Goal: Task Accomplishment & Management: Use online tool/utility

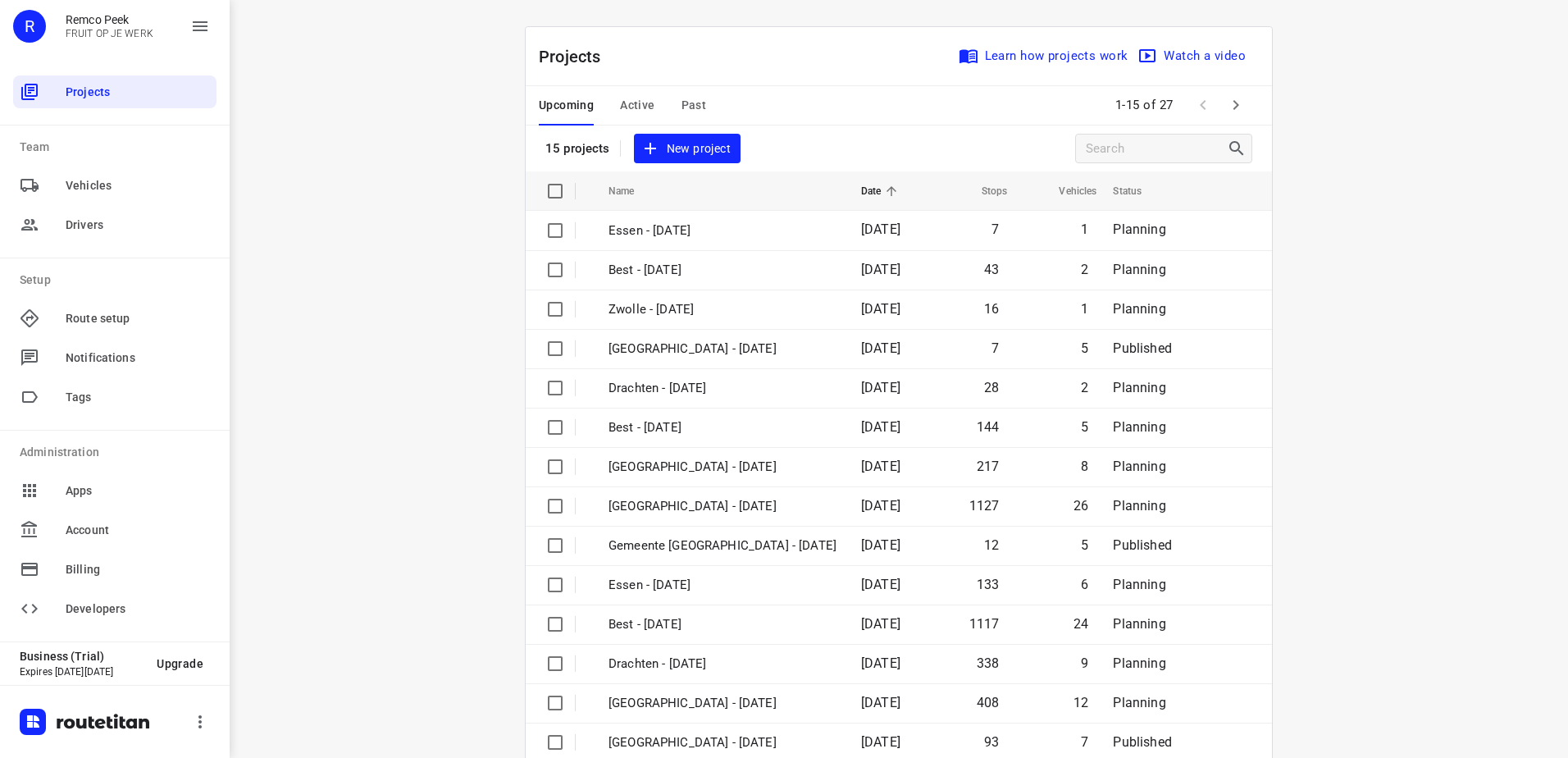
click at [1234, 102] on icon "button" at bounding box center [1236, 105] width 6 height 10
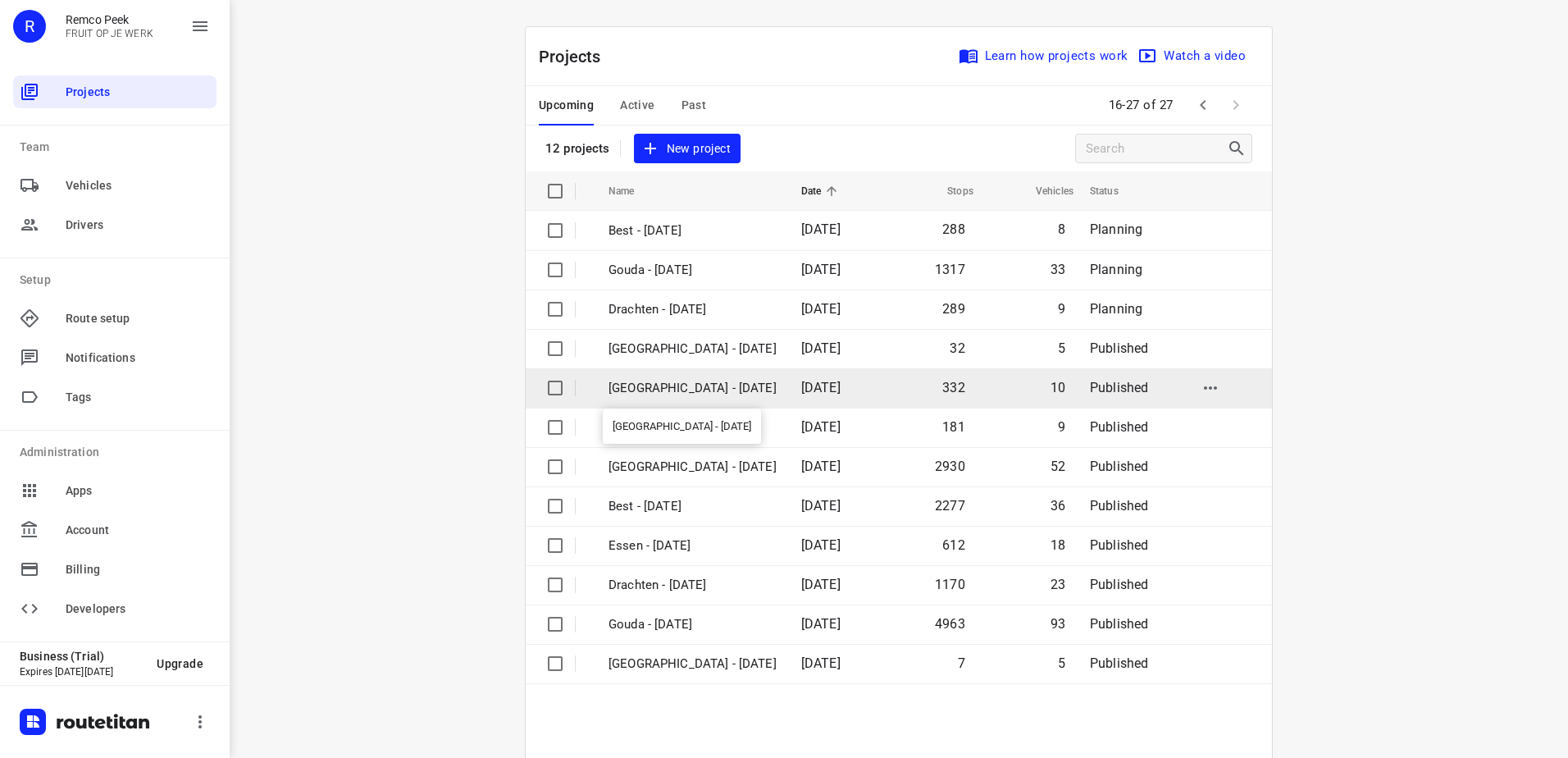
click at [672, 390] on p "[GEOGRAPHIC_DATA] - [DATE]" at bounding box center [692, 388] width 168 height 19
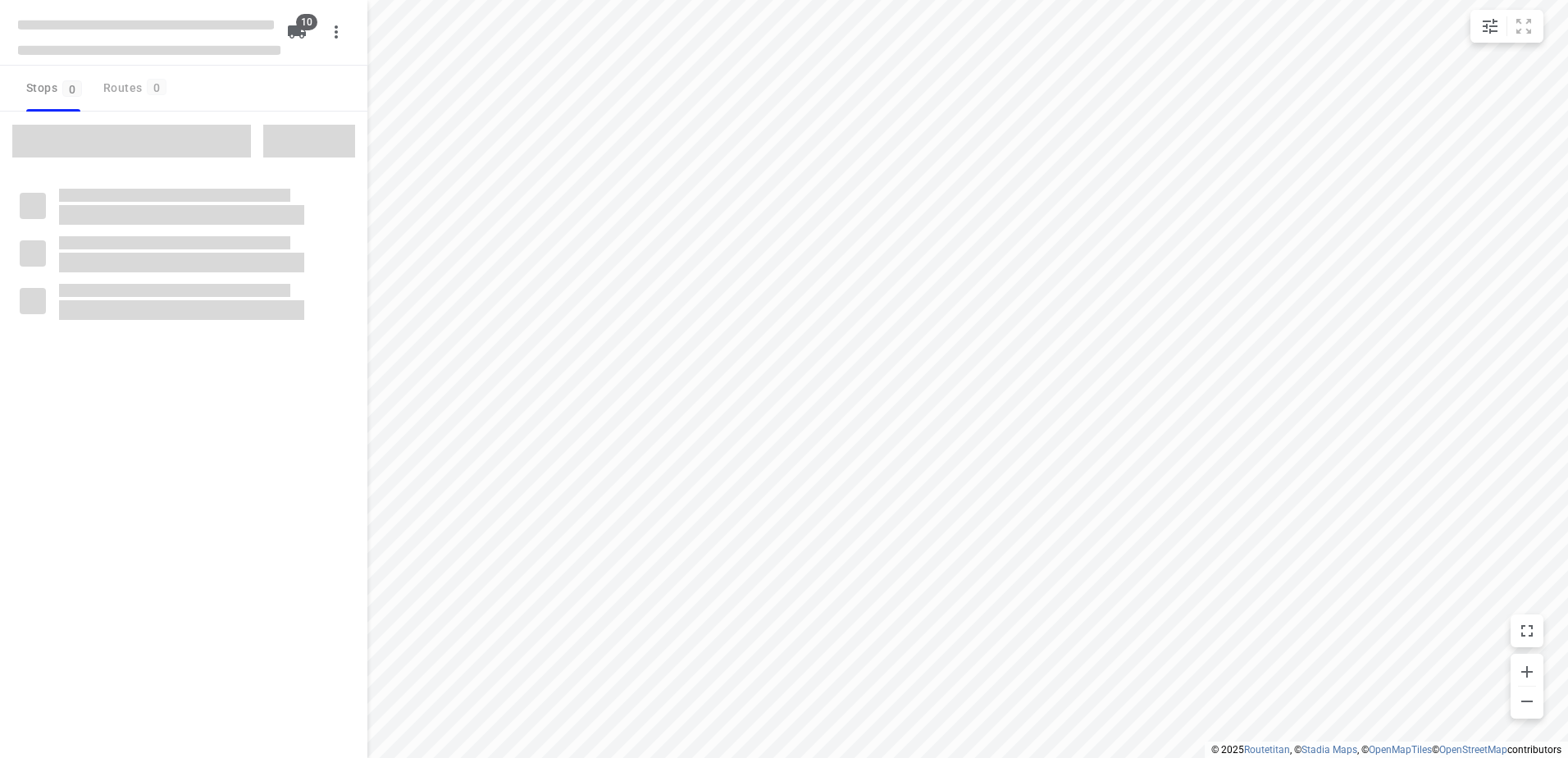
checkbox input "true"
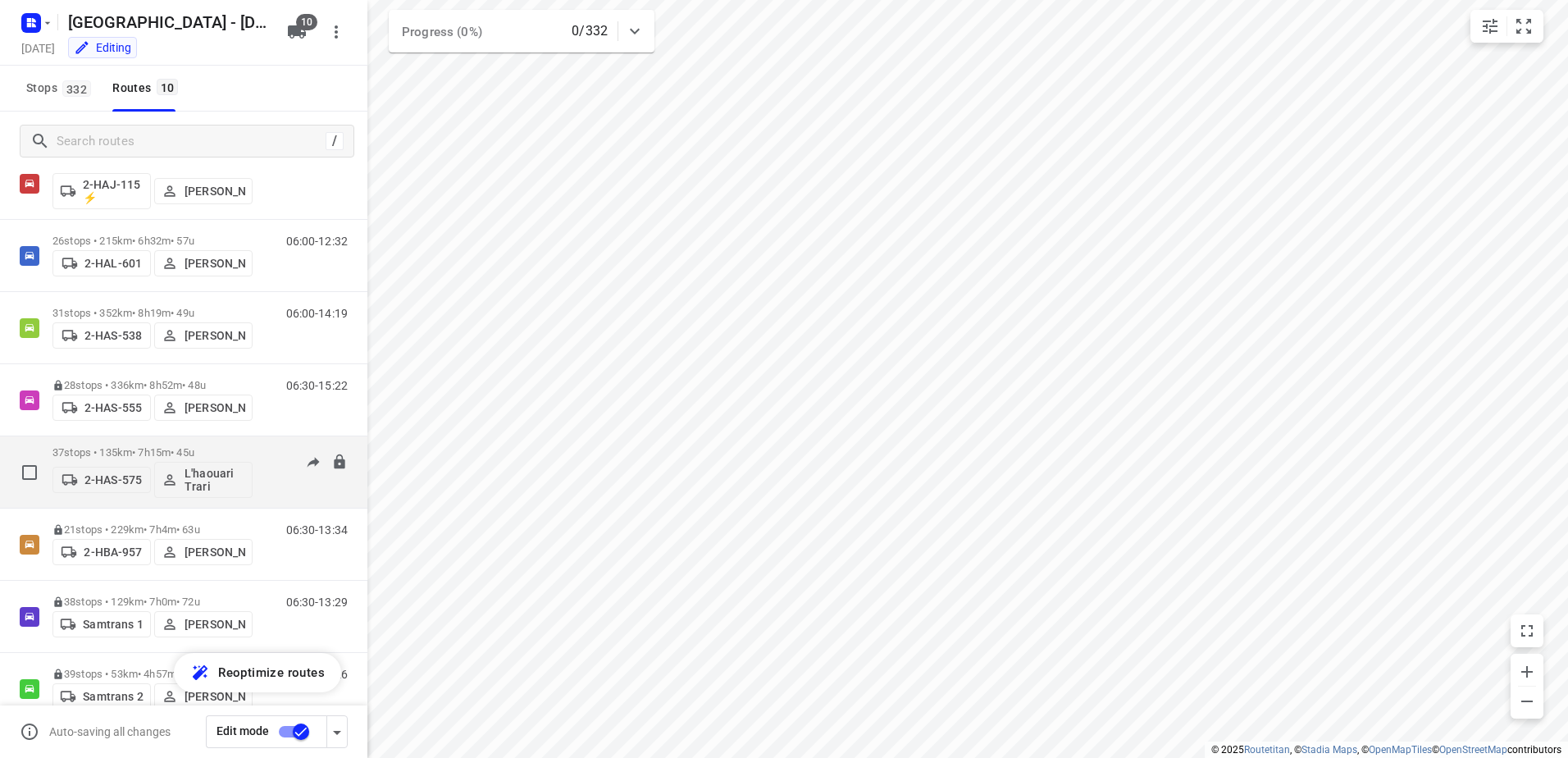
scroll to position [82, 0]
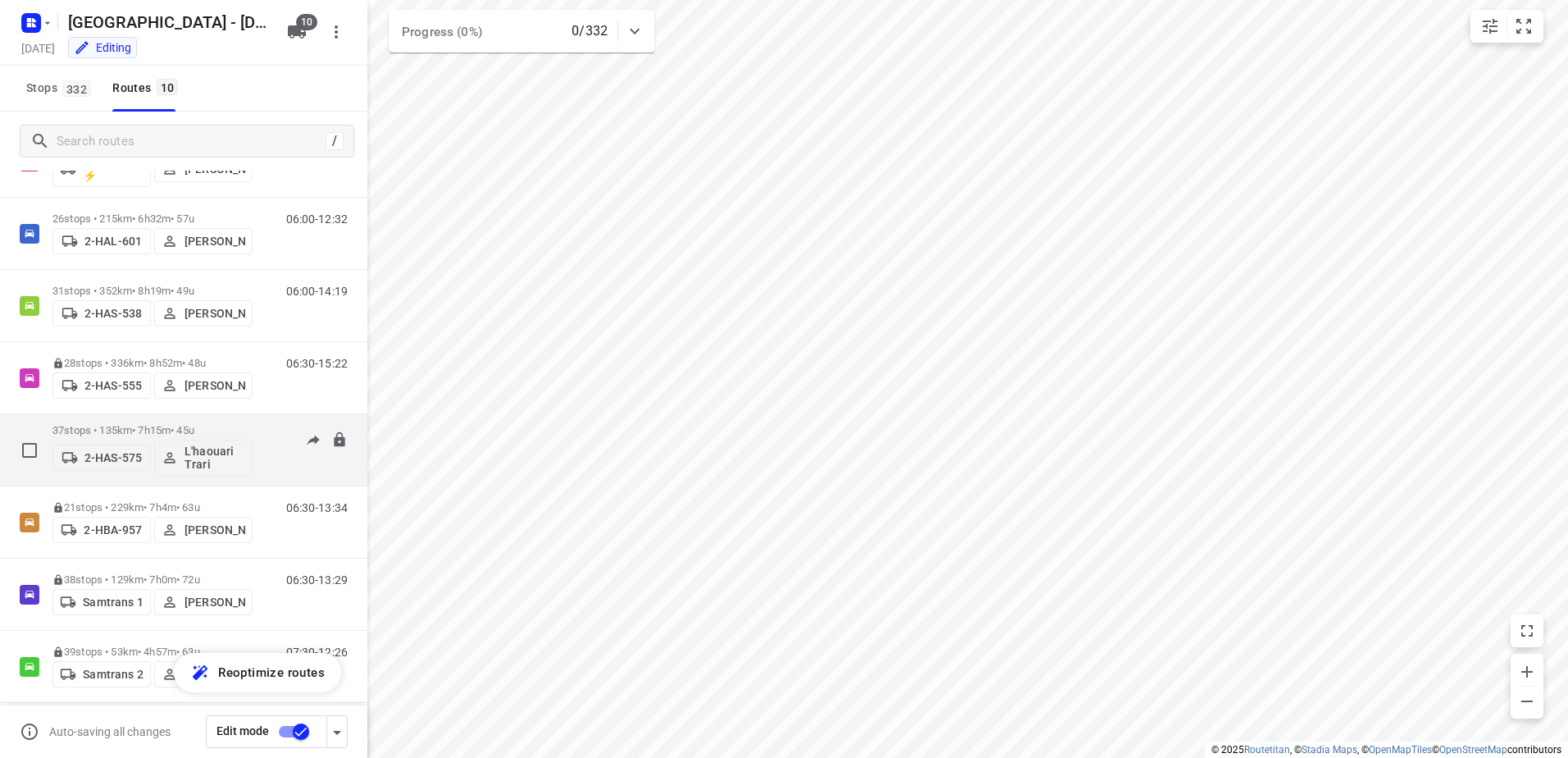
click at [149, 432] on p "37 stops • 135km • 7h15m • 45u" at bounding box center [152, 429] width 200 height 12
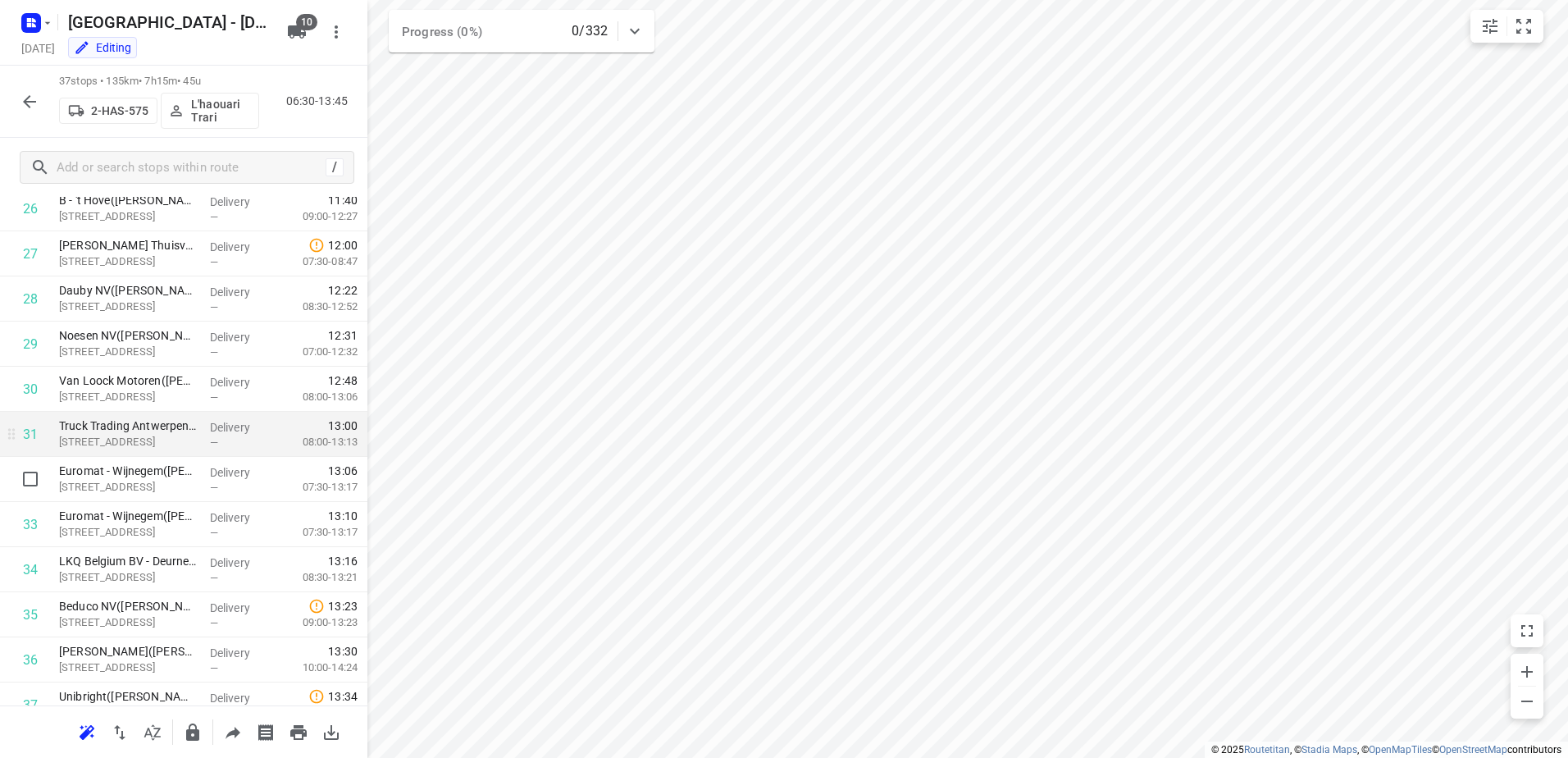
scroll to position [1206, 0]
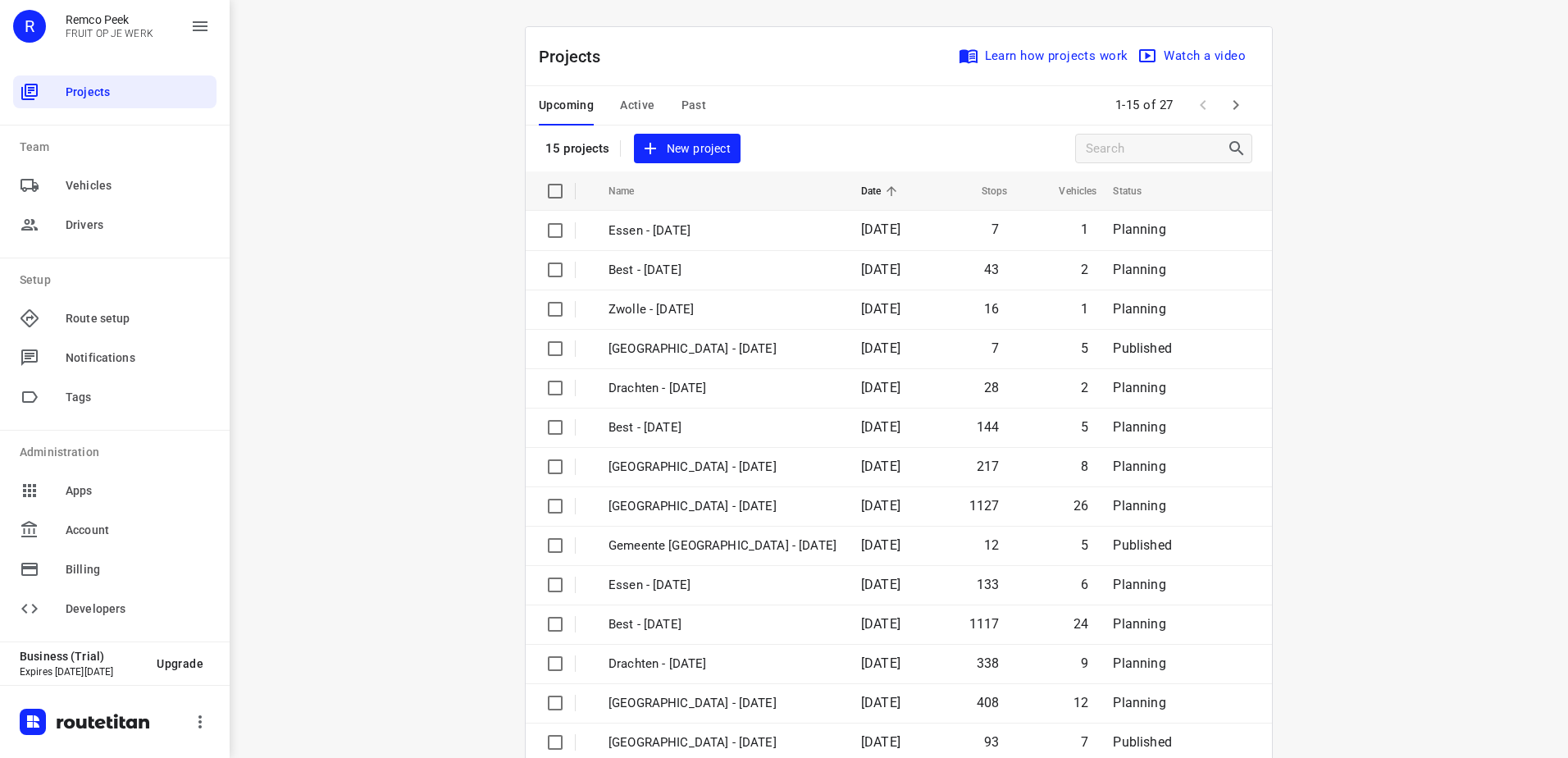
click at [631, 91] on button "Active" at bounding box center [636, 106] width 34 height 39
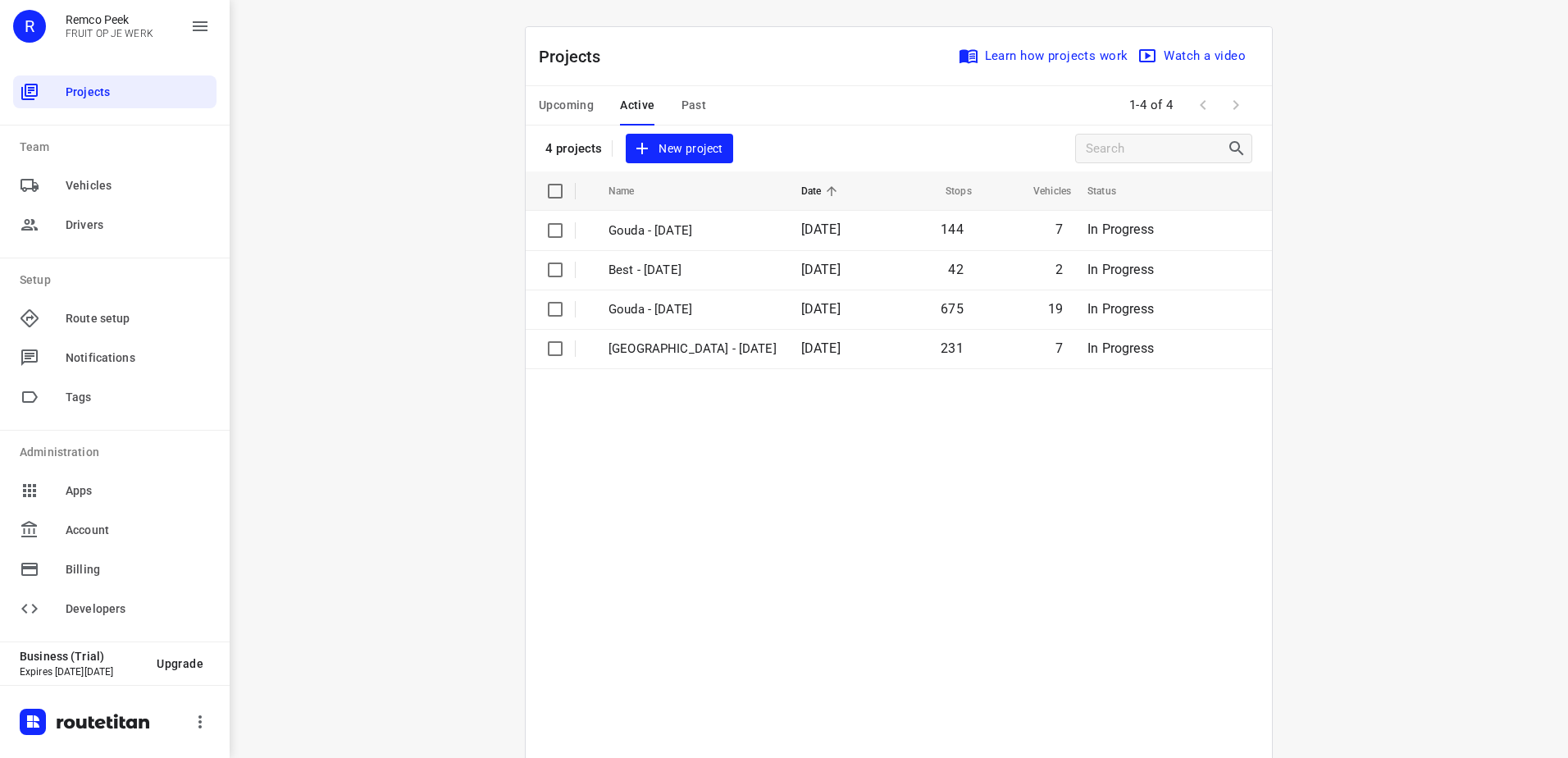
click at [682, 106] on span "Past" at bounding box center [694, 105] width 25 height 20
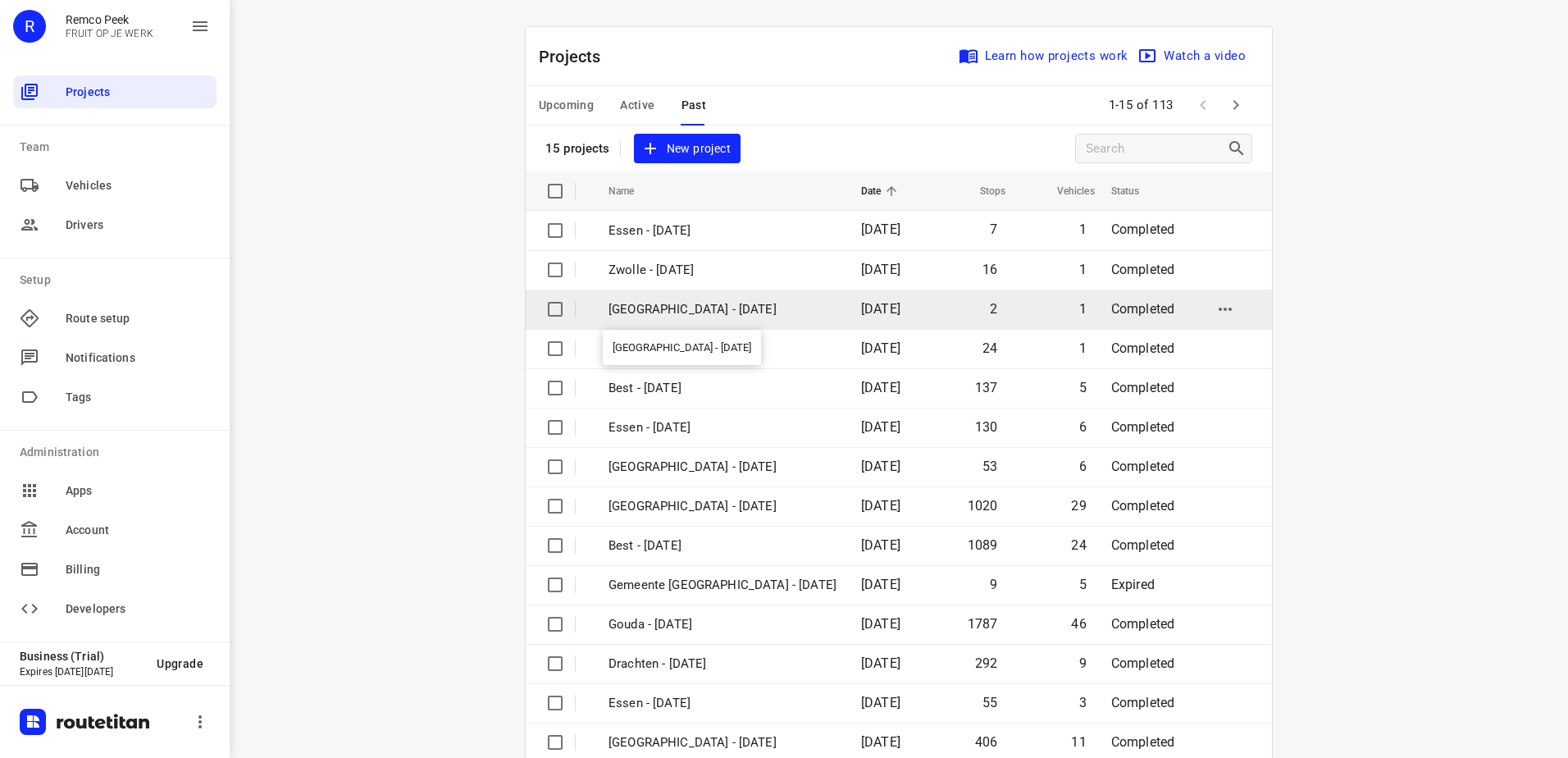
click at [731, 303] on p "[GEOGRAPHIC_DATA] - [DATE]" at bounding box center [722, 309] width 228 height 19
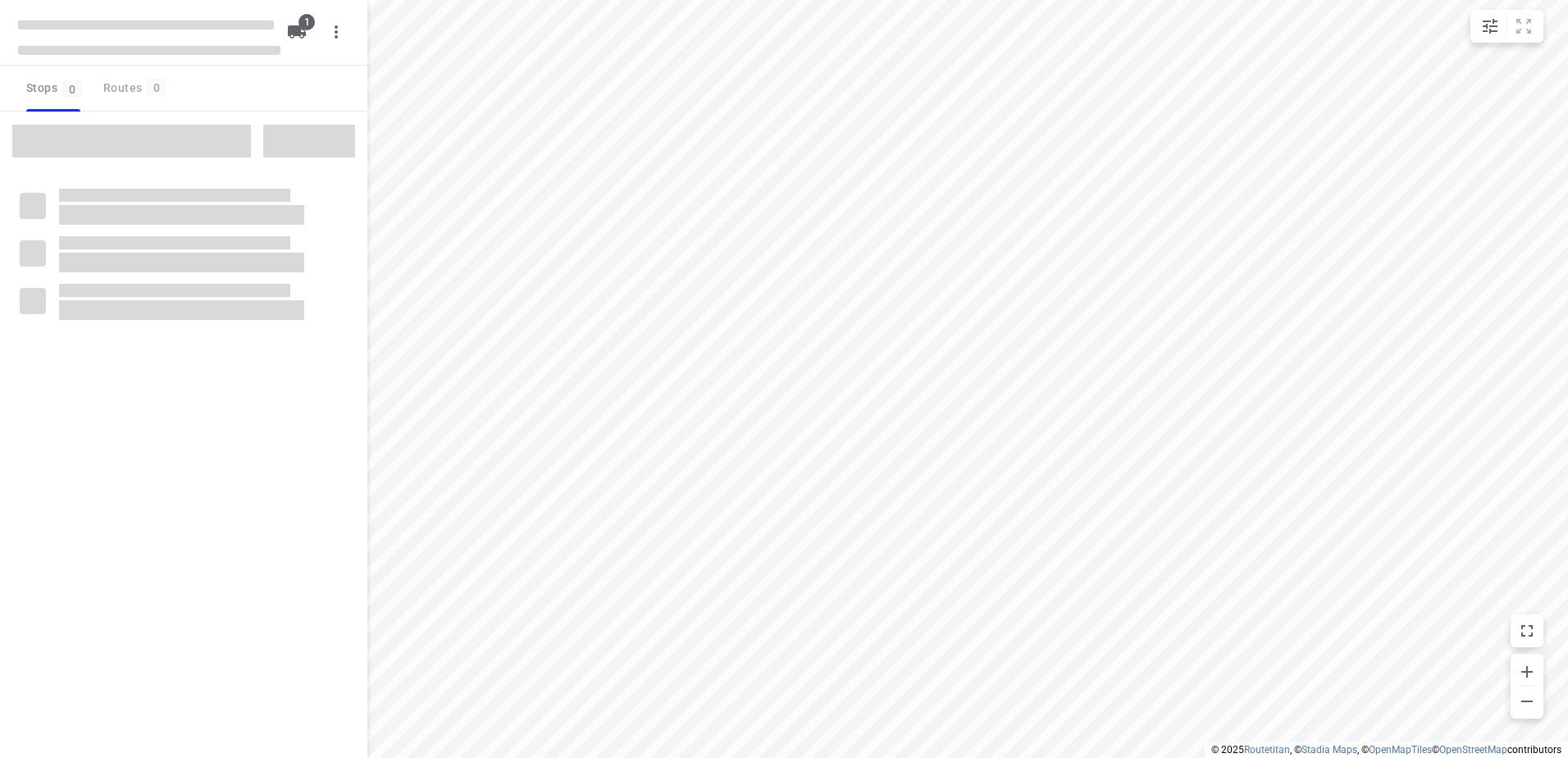
checkbox input "true"
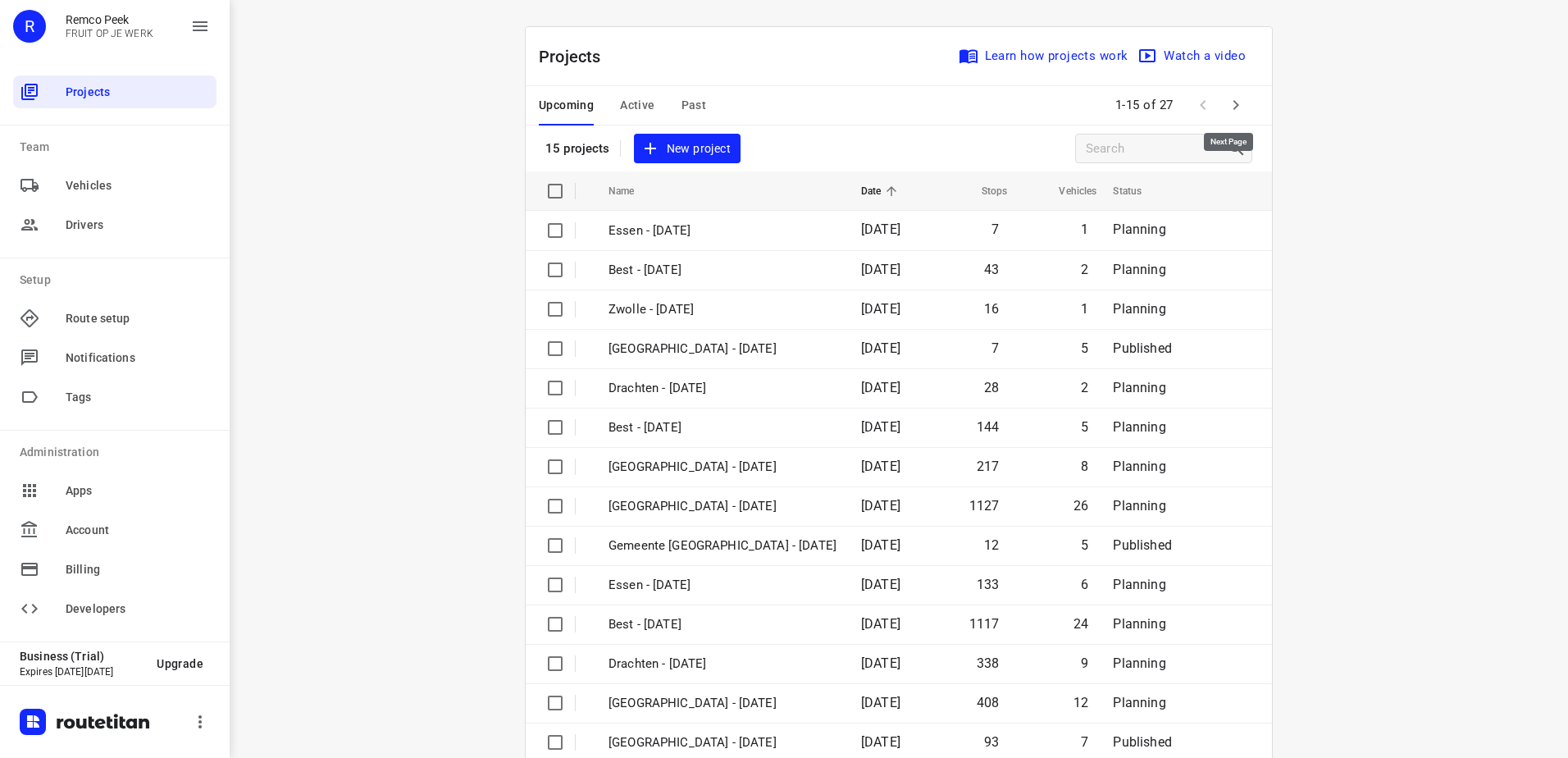
click at [1226, 101] on icon "button" at bounding box center [1235, 104] width 20 height 20
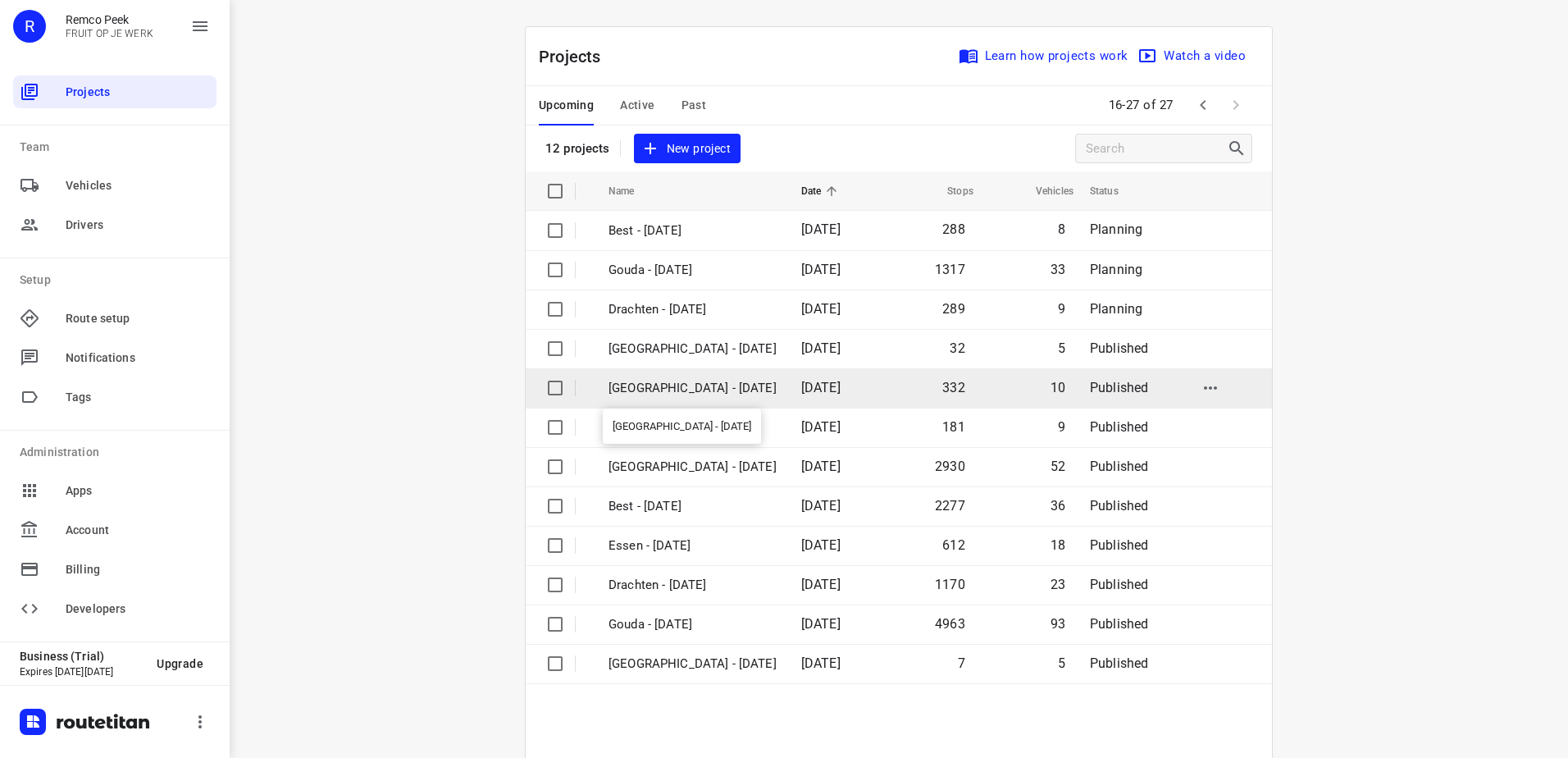
click at [710, 396] on p "[GEOGRAPHIC_DATA] - [DATE]" at bounding box center [692, 388] width 168 height 19
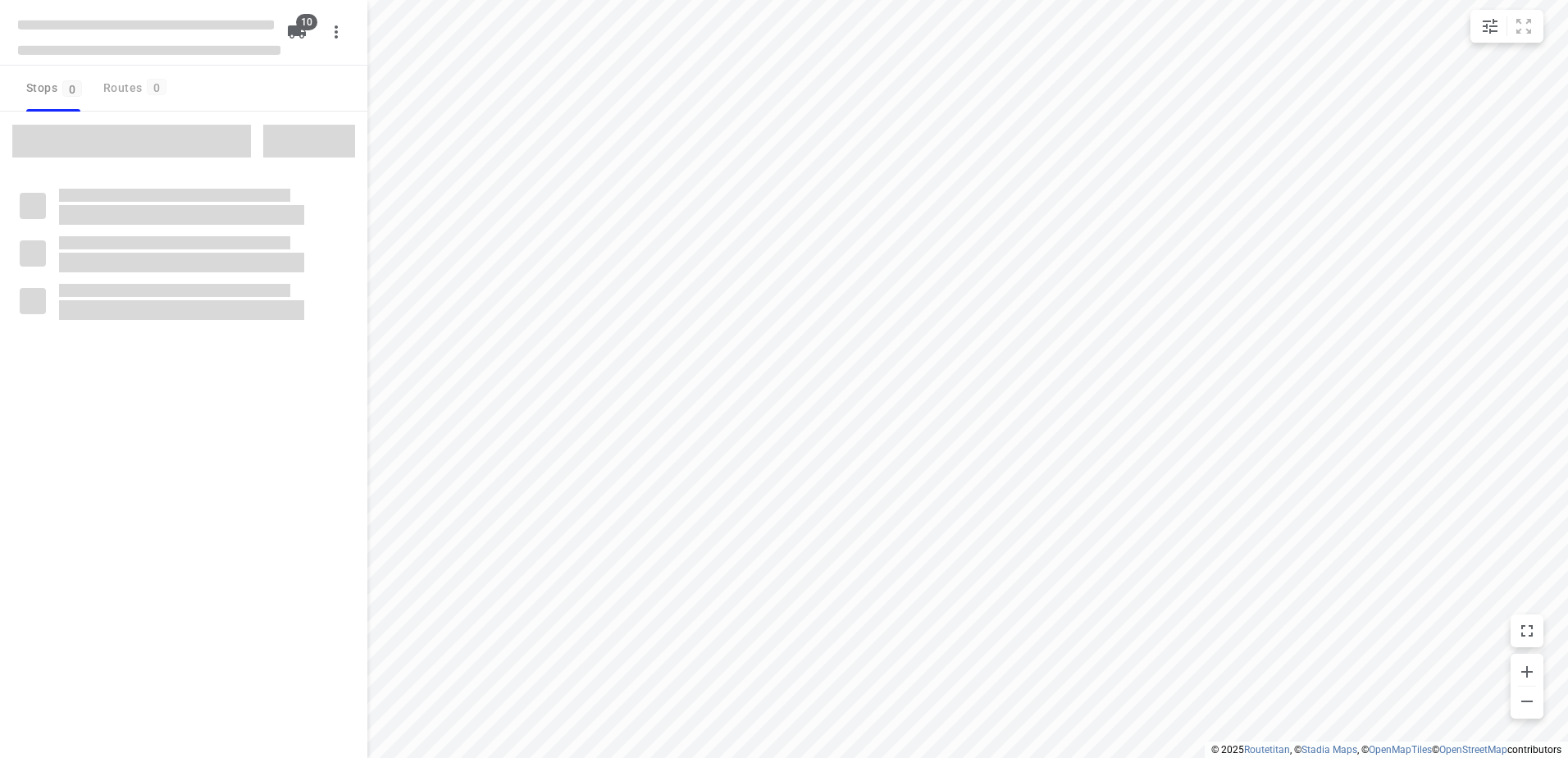
checkbox input "true"
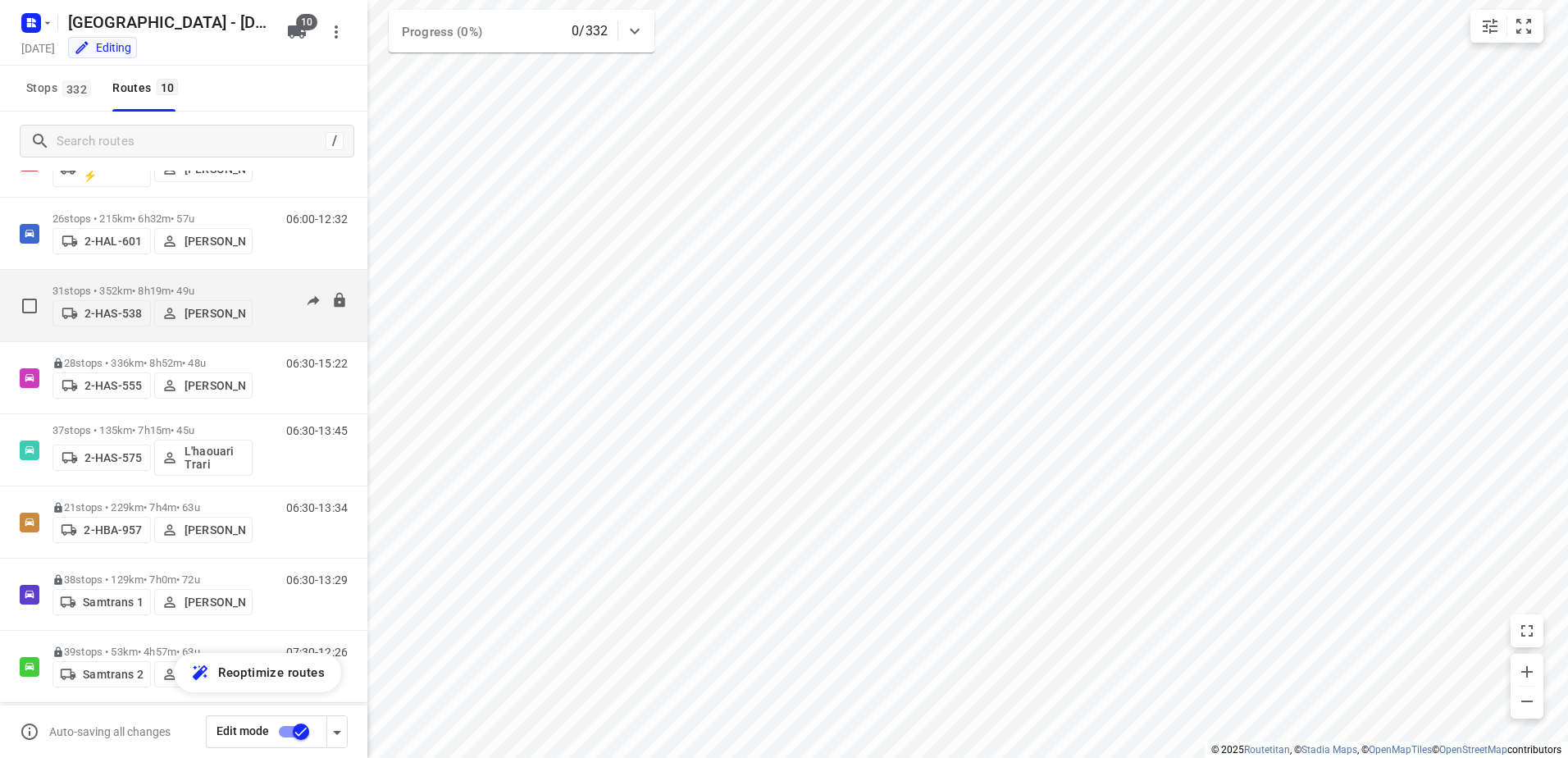
scroll to position [164, 0]
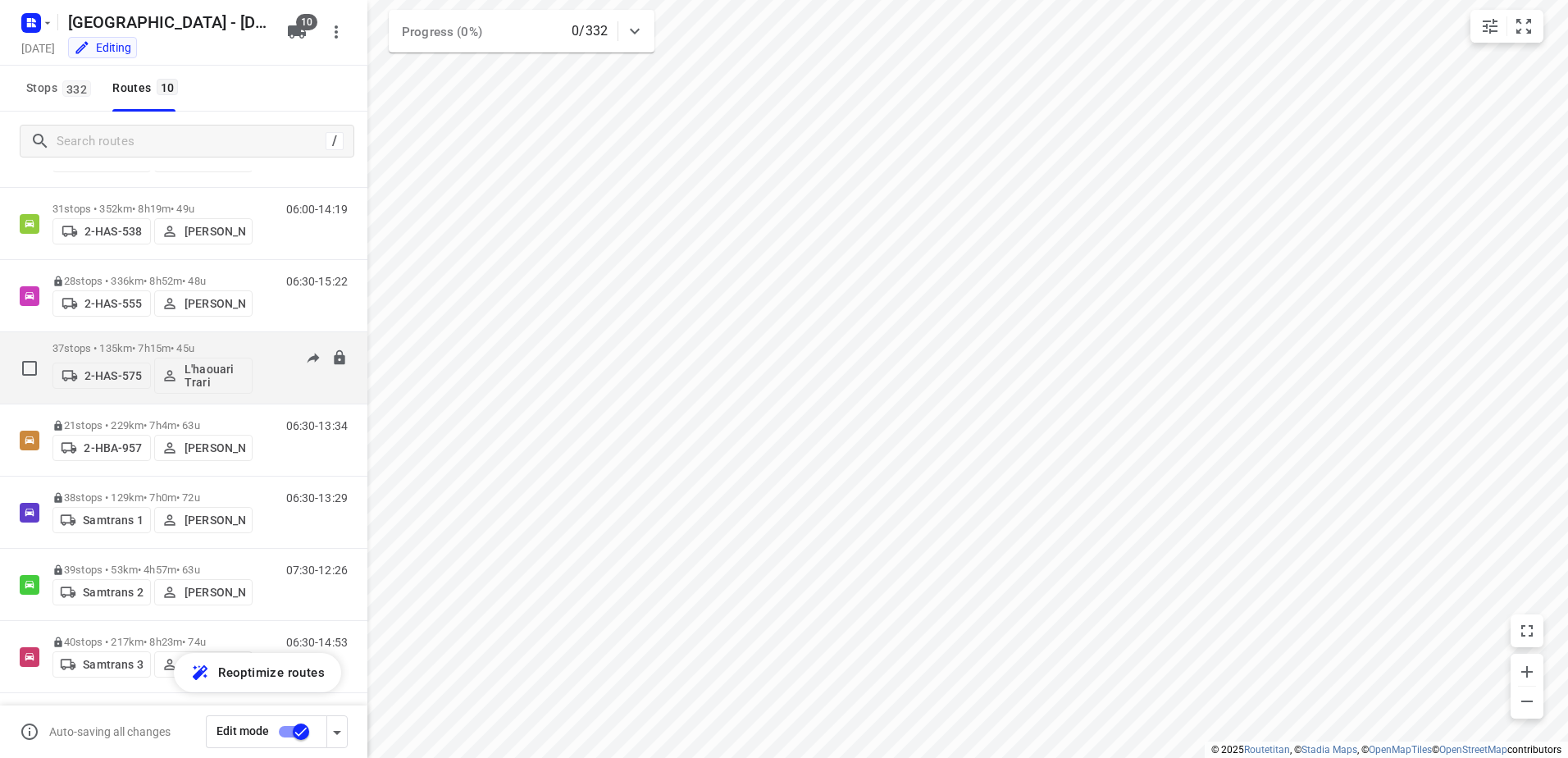
click at [224, 374] on p "L'haouari Trari" at bounding box center [215, 375] width 60 height 26
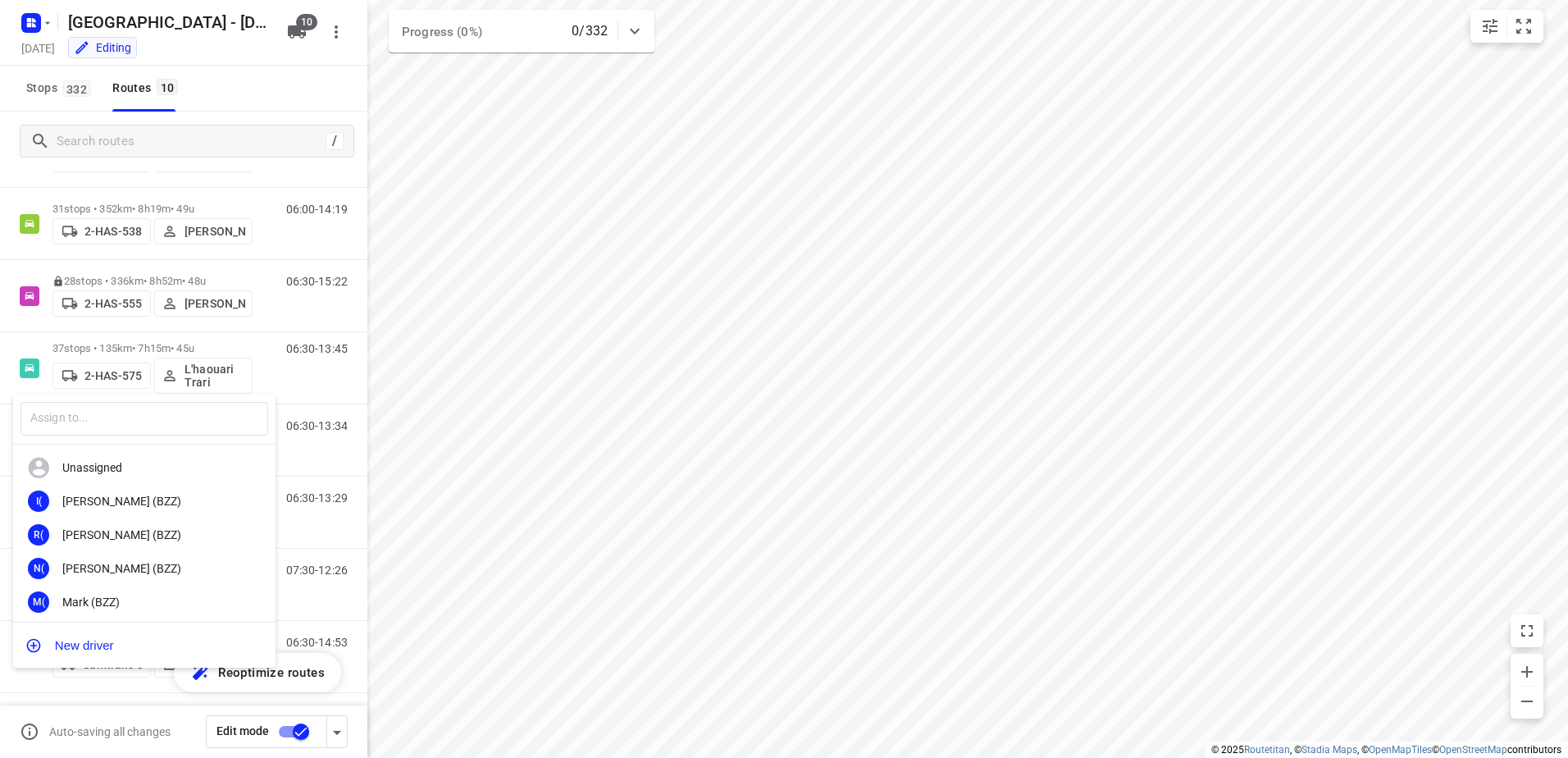
click at [123, 345] on div at bounding box center [784, 379] width 1568 height 758
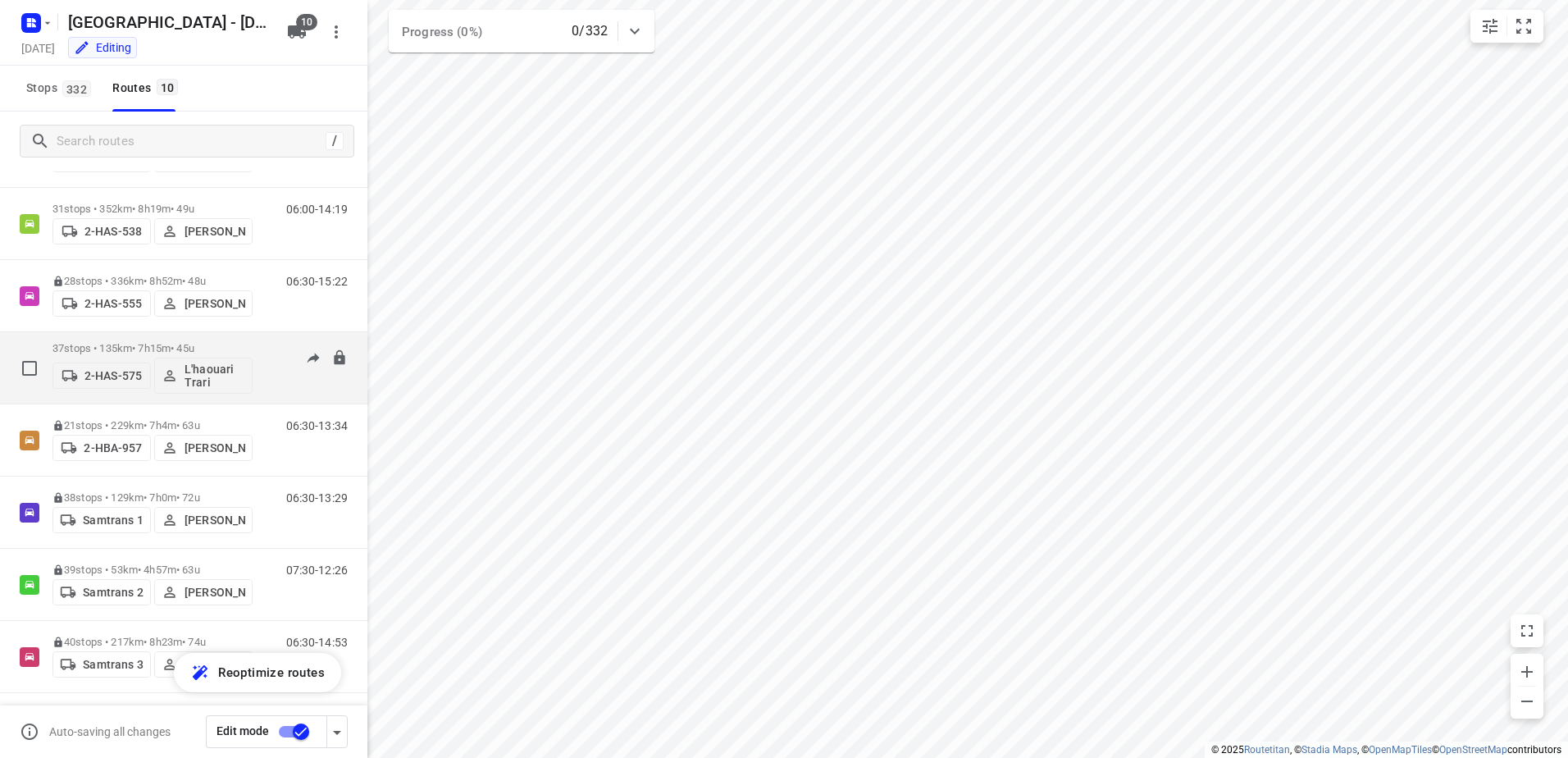
click at [69, 347] on p "37 stops • 135km • 7h15m • 45u" at bounding box center [152, 347] width 200 height 12
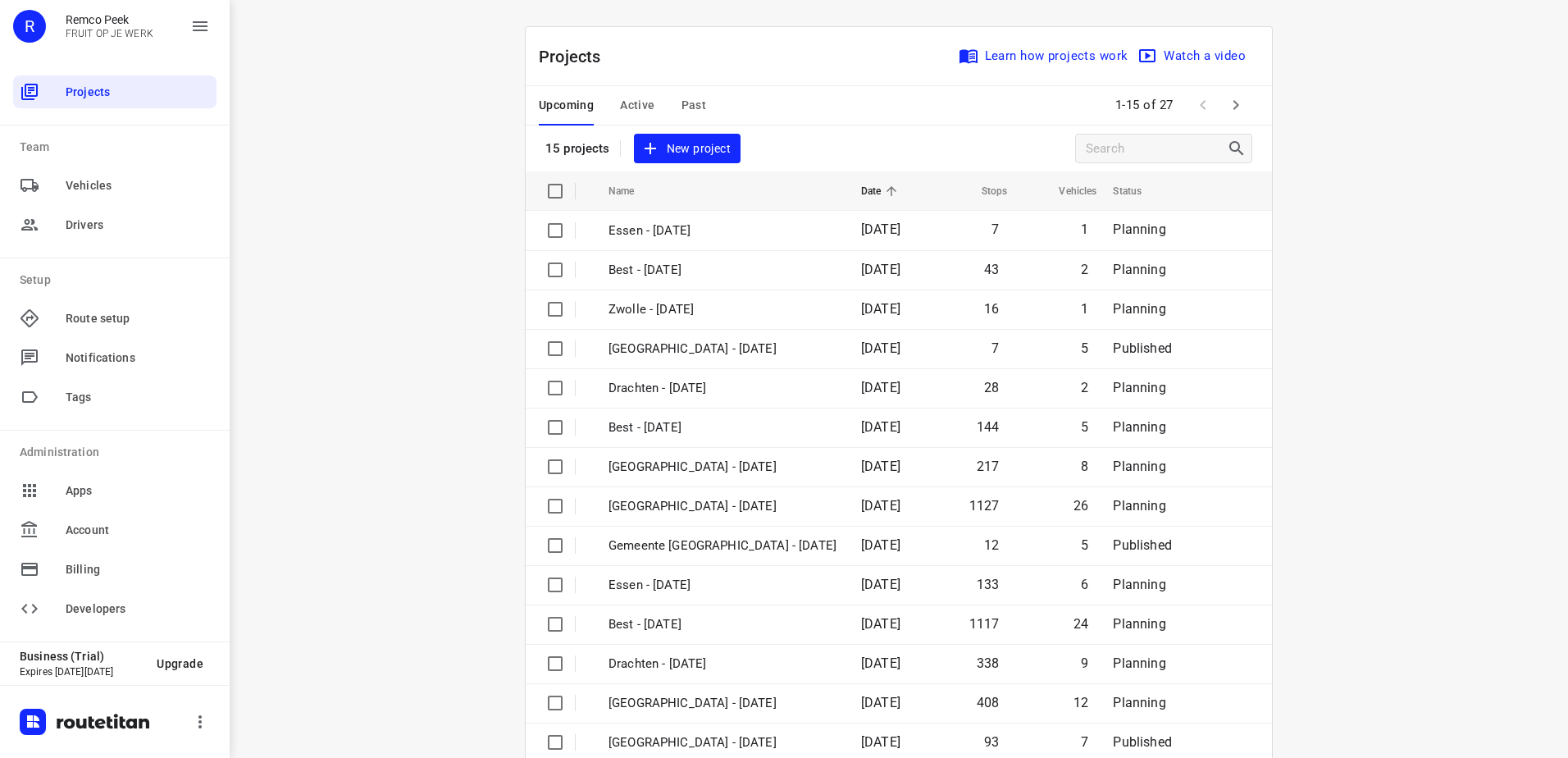
click at [691, 101] on span "Past" at bounding box center [694, 105] width 25 height 20
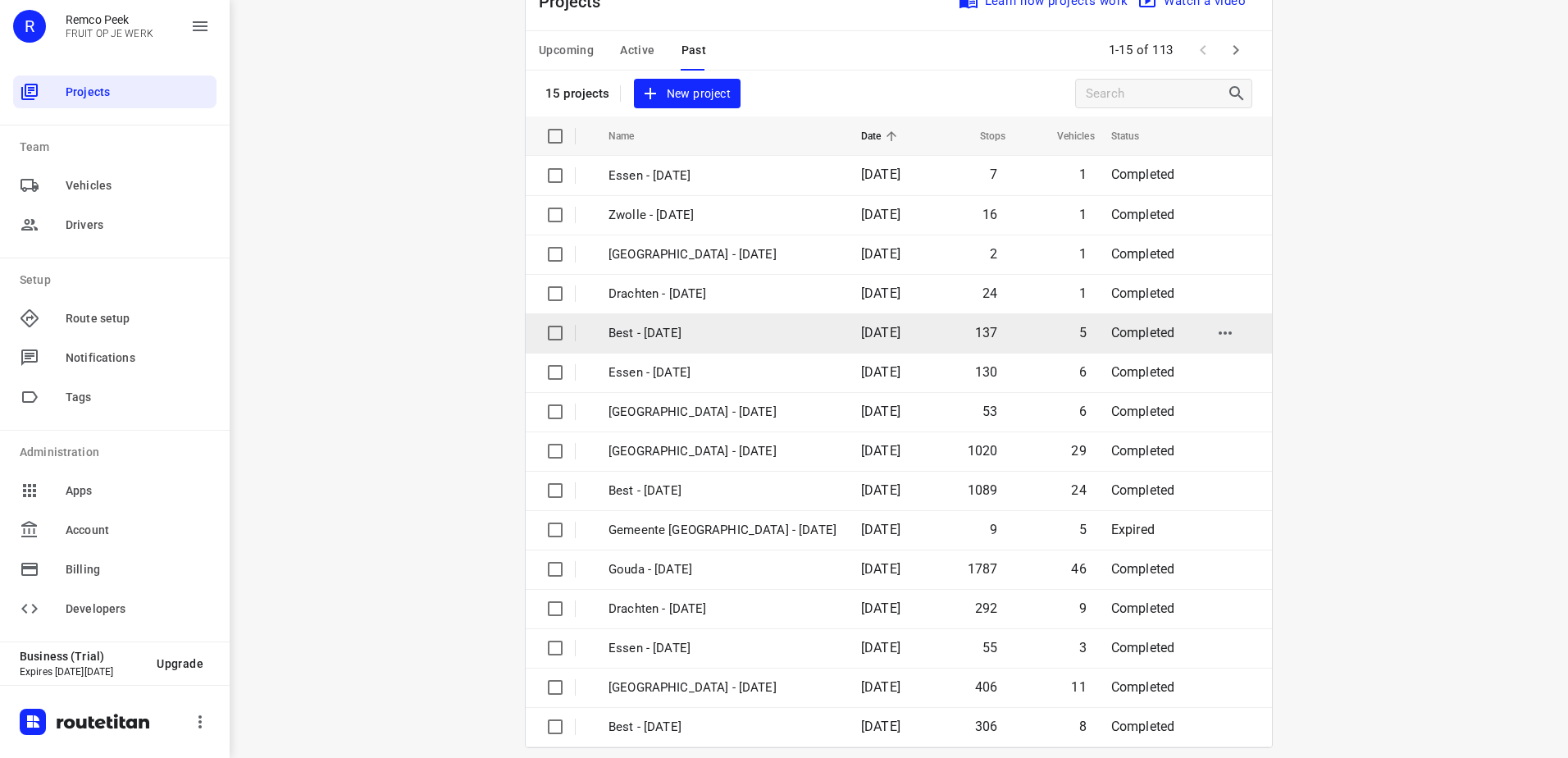
scroll to position [72, 0]
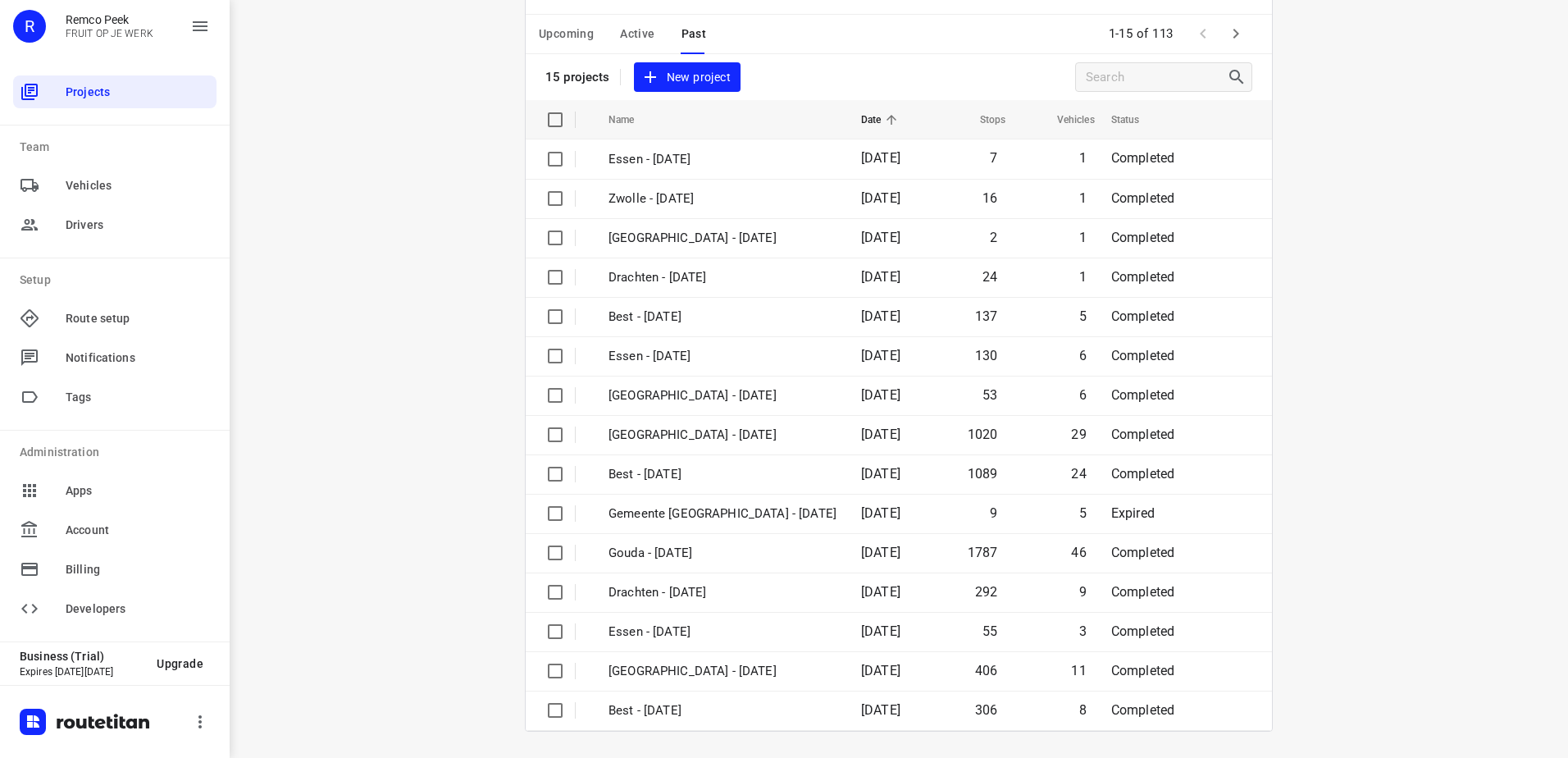
click at [1232, 29] on icon "button" at bounding box center [1235, 33] width 20 height 20
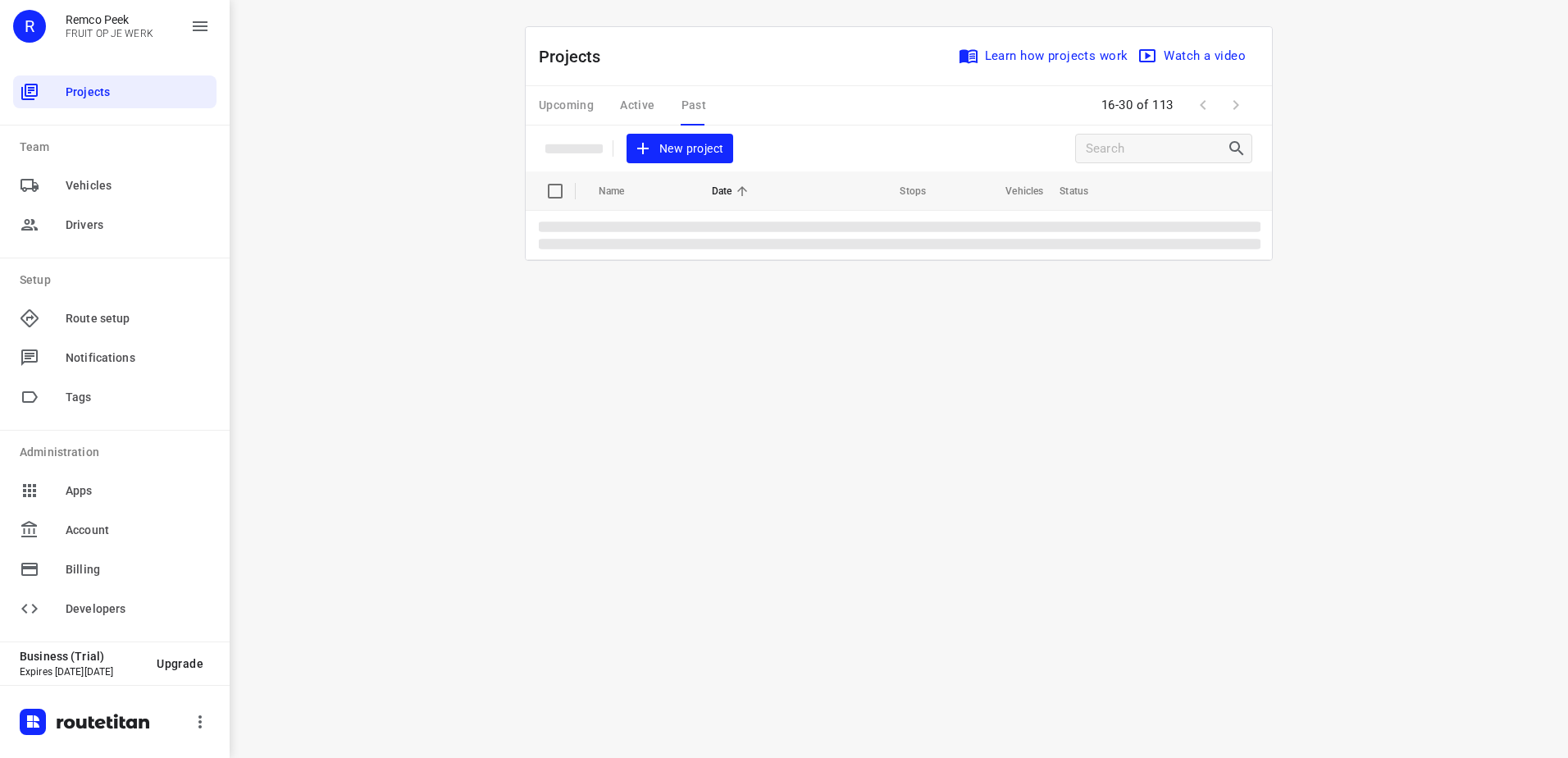
scroll to position [0, 0]
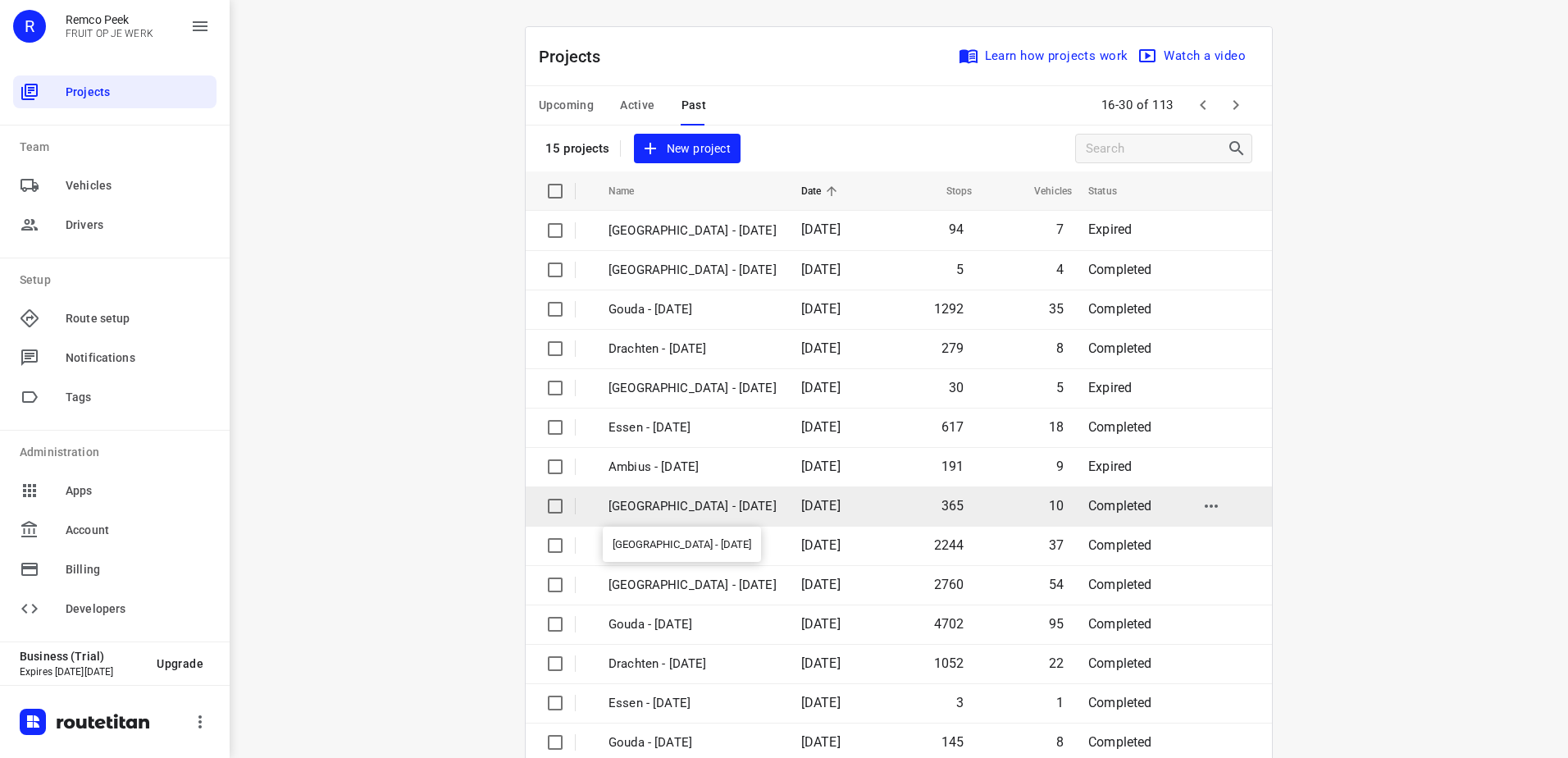
click at [700, 503] on p "[GEOGRAPHIC_DATA] - [DATE]" at bounding box center [692, 506] width 168 height 19
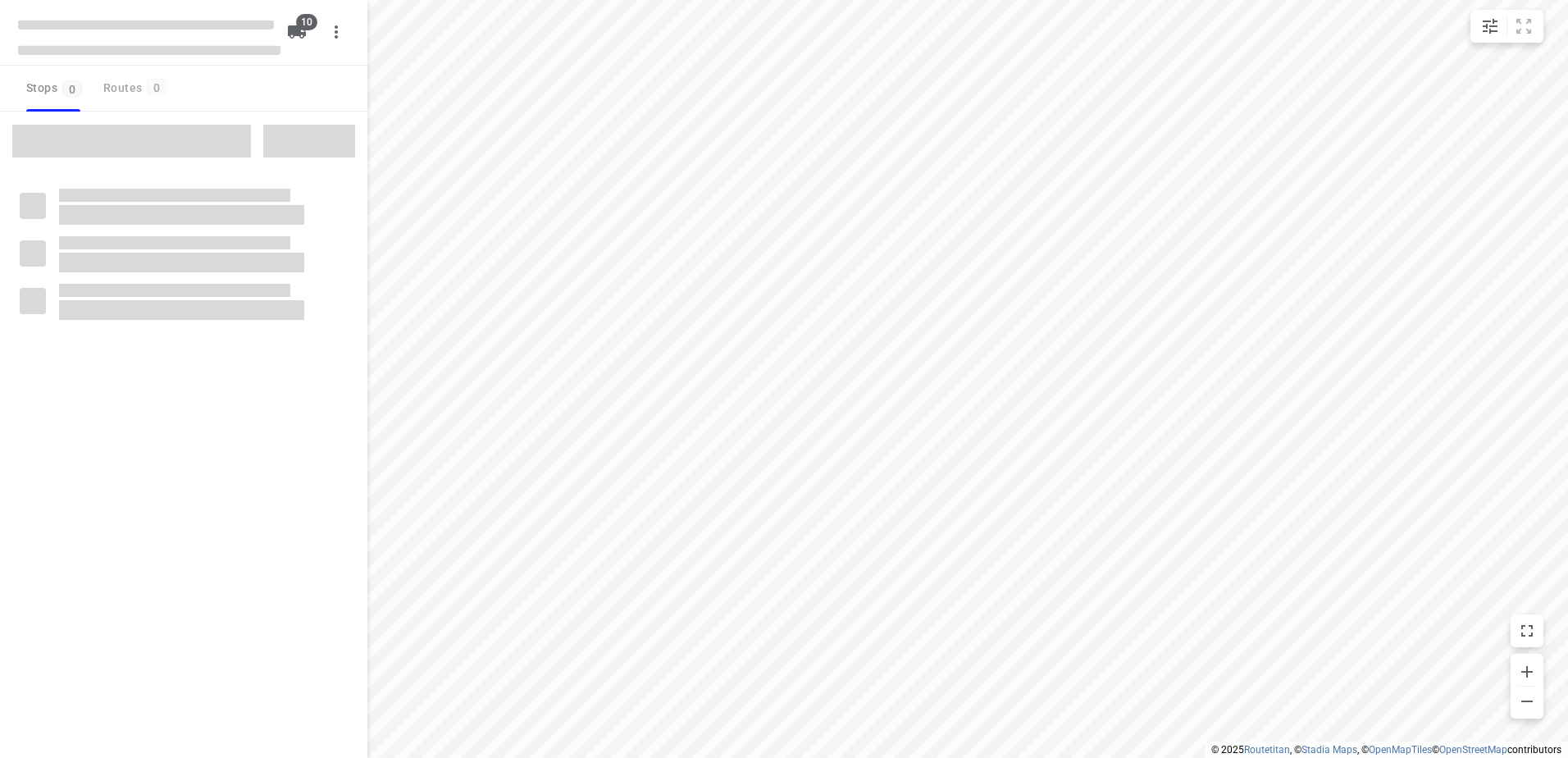
type input "distance"
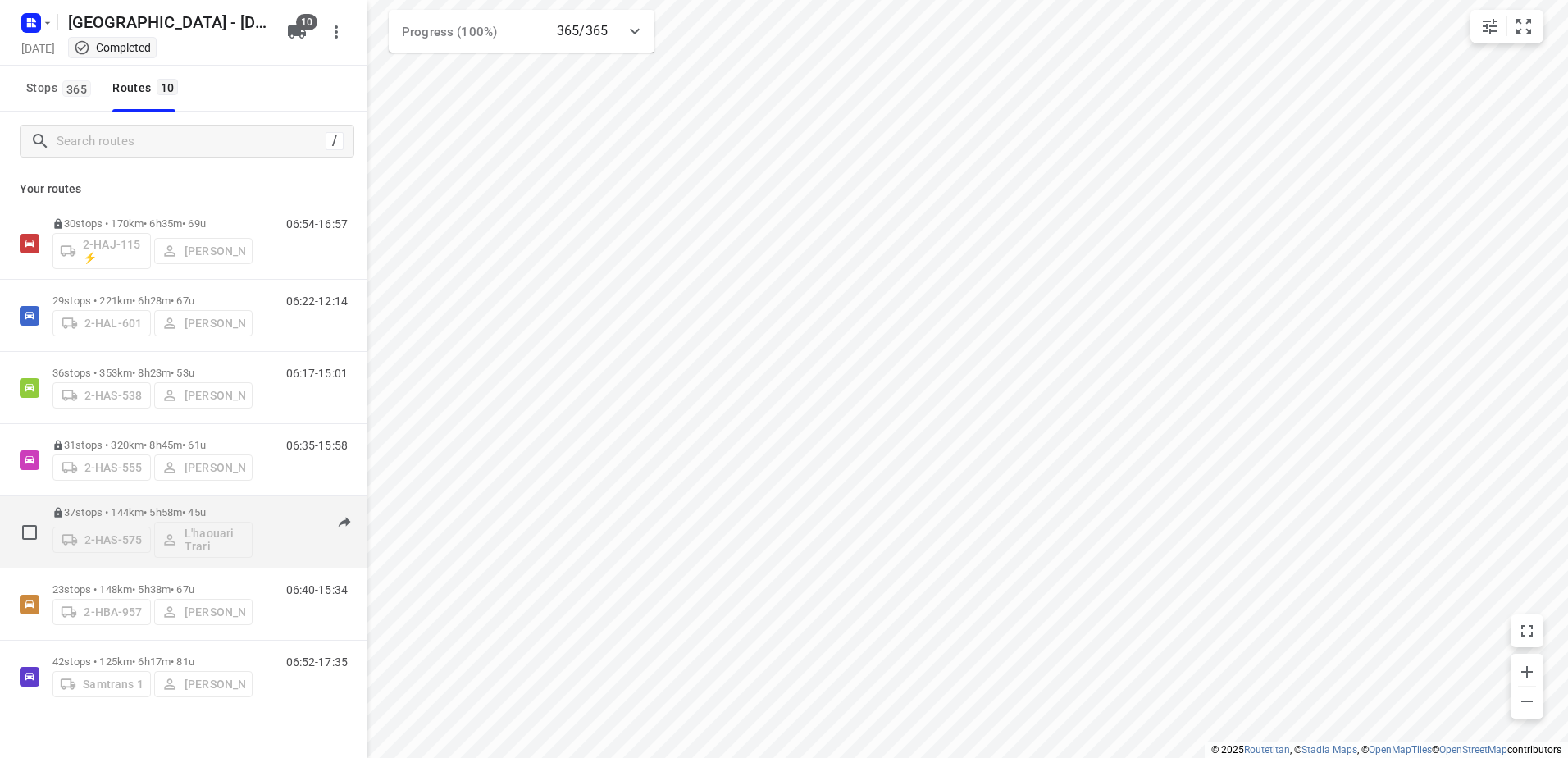
click at [101, 513] on p "37 stops • 144km • 5h58m • 45u" at bounding box center [152, 512] width 200 height 12
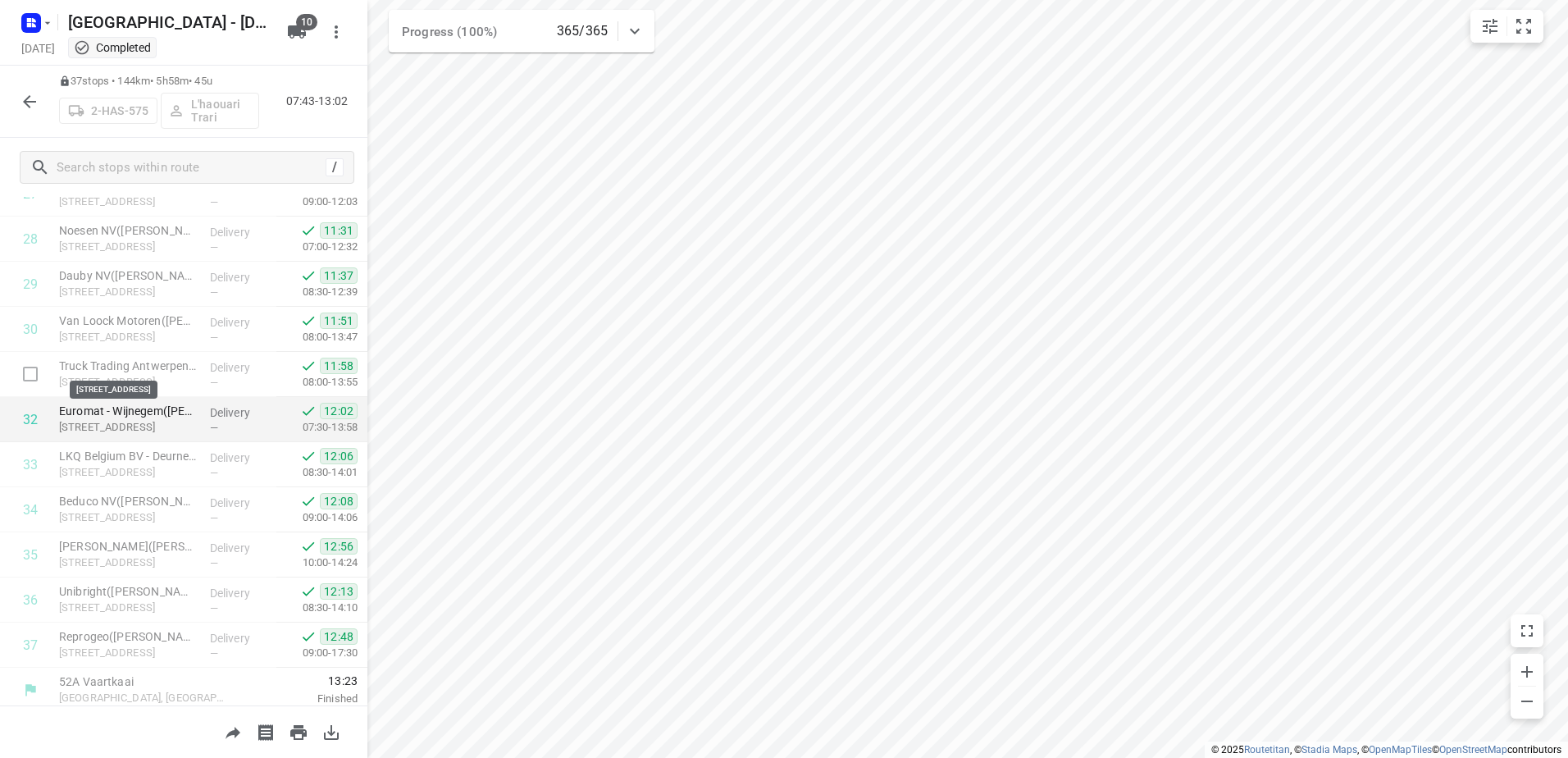
scroll to position [1287, 0]
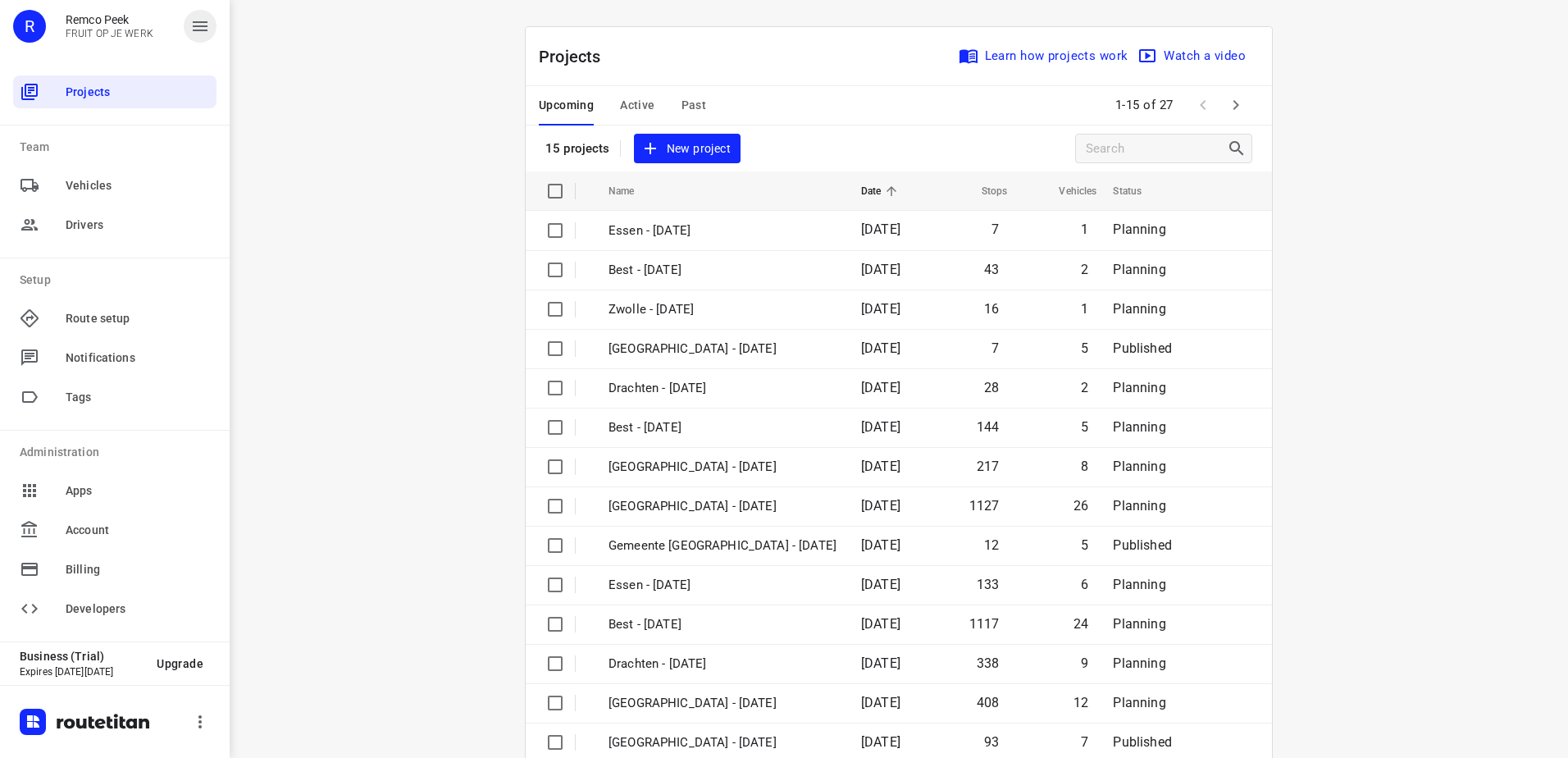
click at [194, 35] on icon "button" at bounding box center [200, 26] width 20 height 20
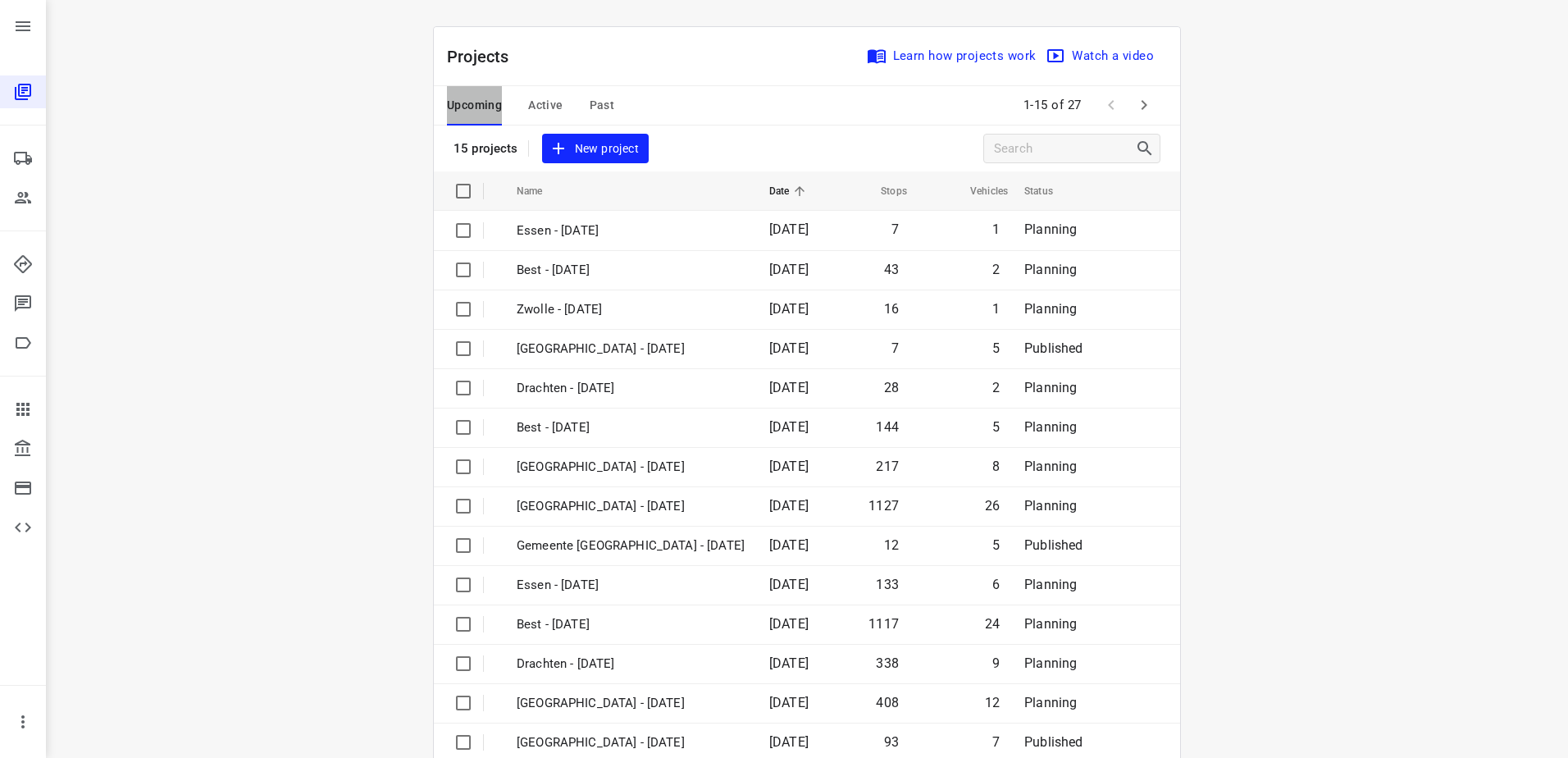
click at [468, 111] on span "Upcoming" at bounding box center [474, 105] width 55 height 20
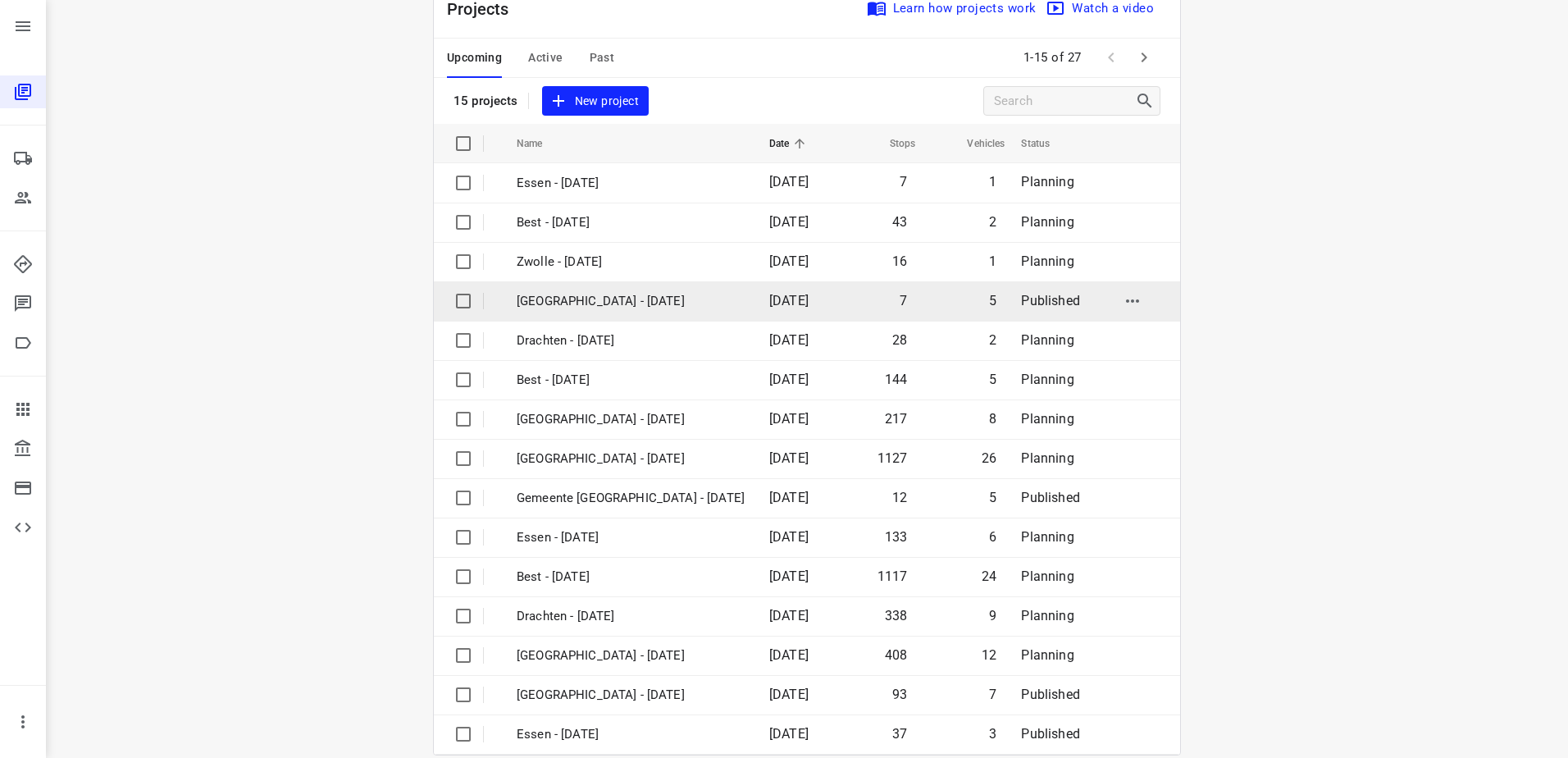
scroll to position [72, 0]
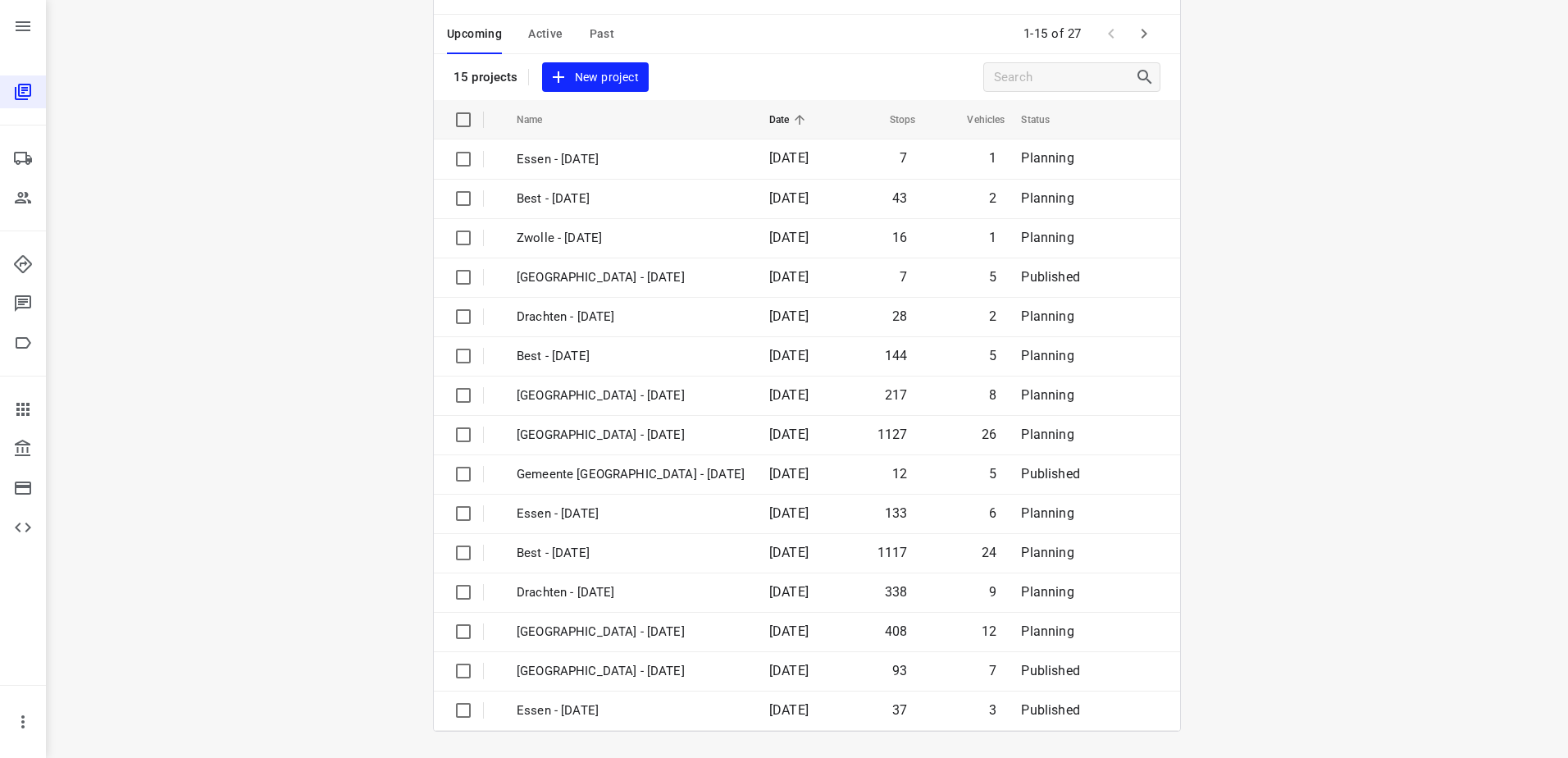
click at [459, 36] on span "Upcoming" at bounding box center [474, 34] width 55 height 20
click at [1143, 28] on icon "button" at bounding box center [1143, 33] width 20 height 20
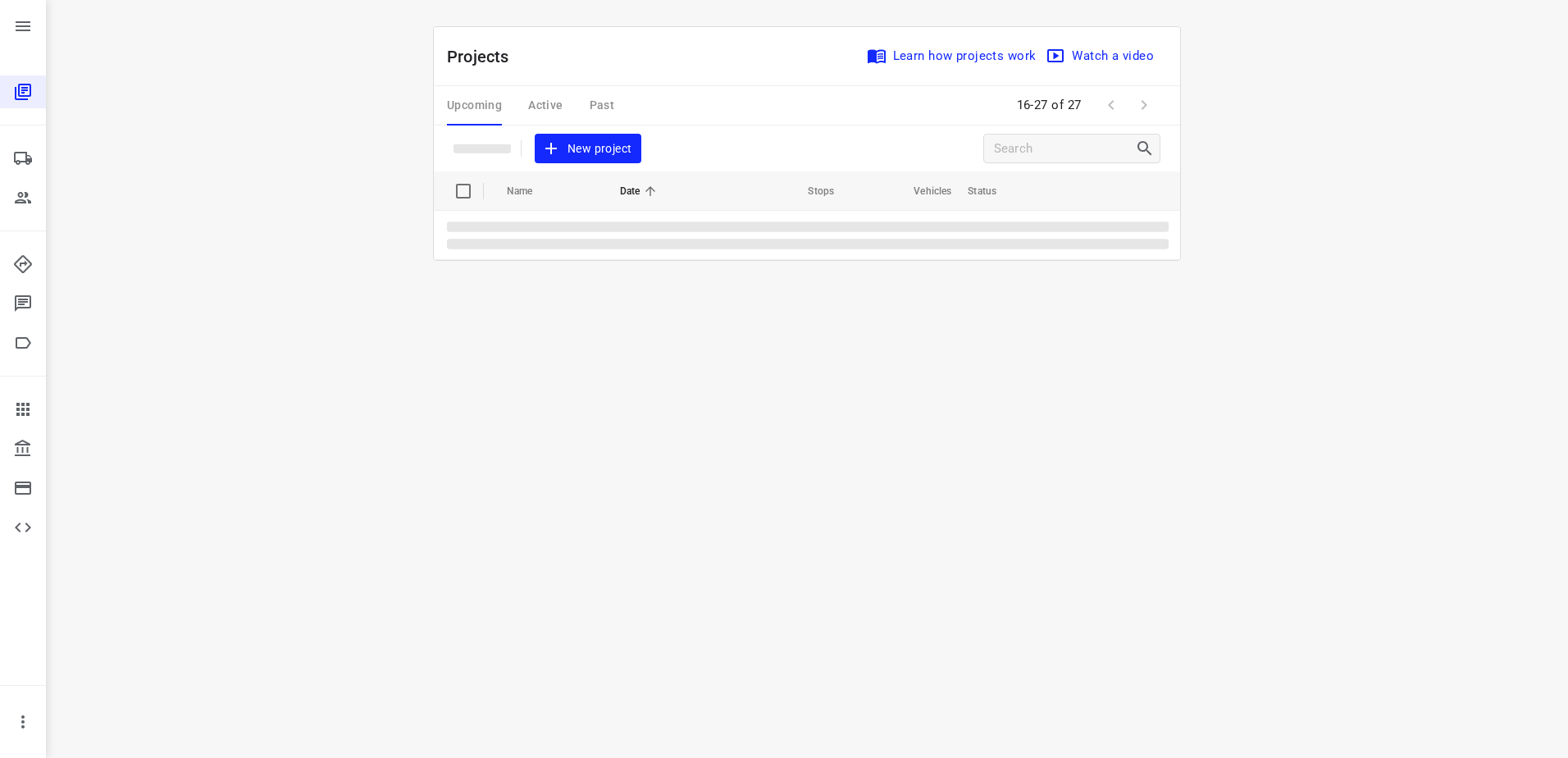
scroll to position [0, 0]
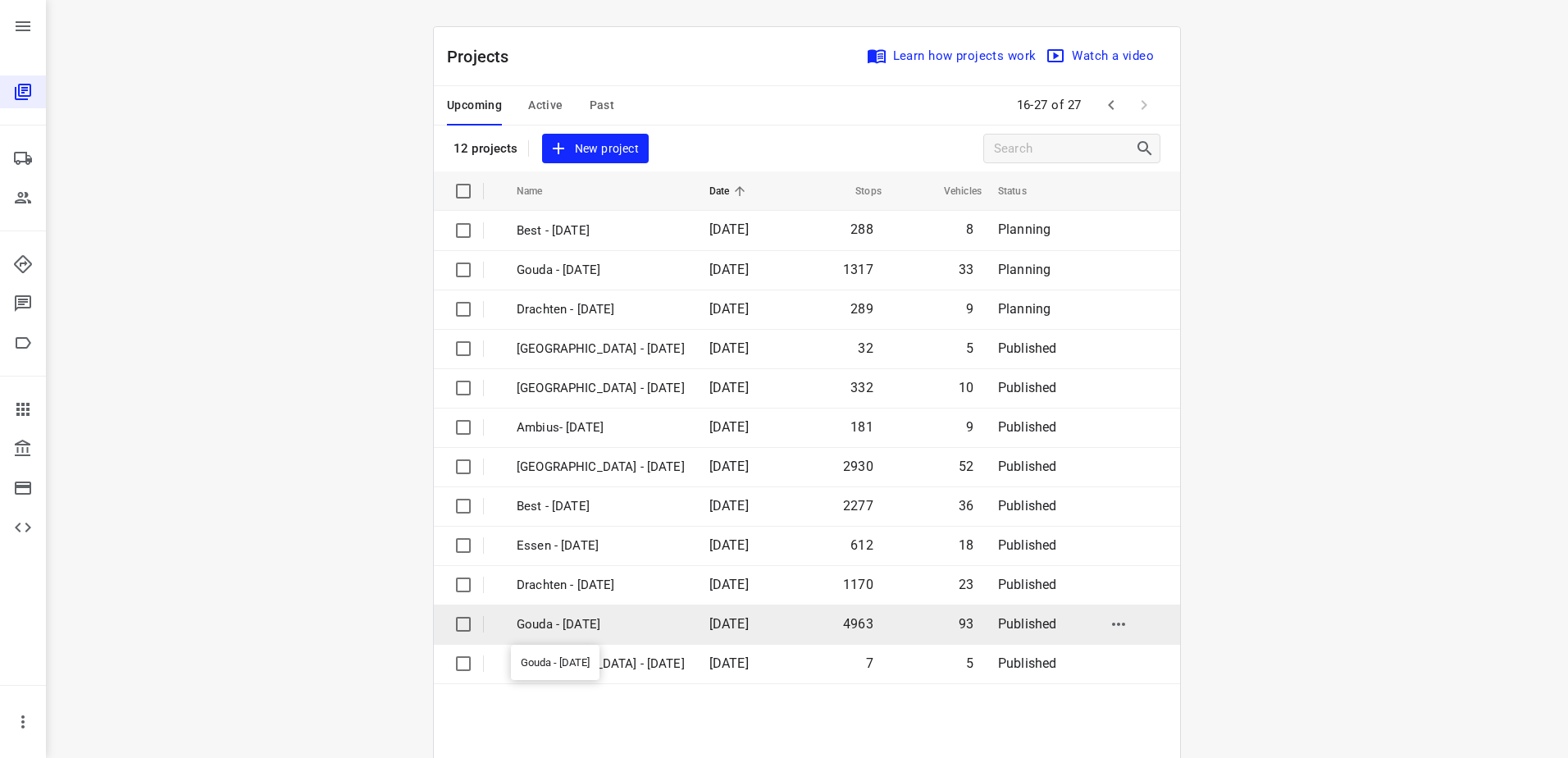
click at [576, 619] on p "Gouda - [DATE]" at bounding box center [600, 624] width 168 height 19
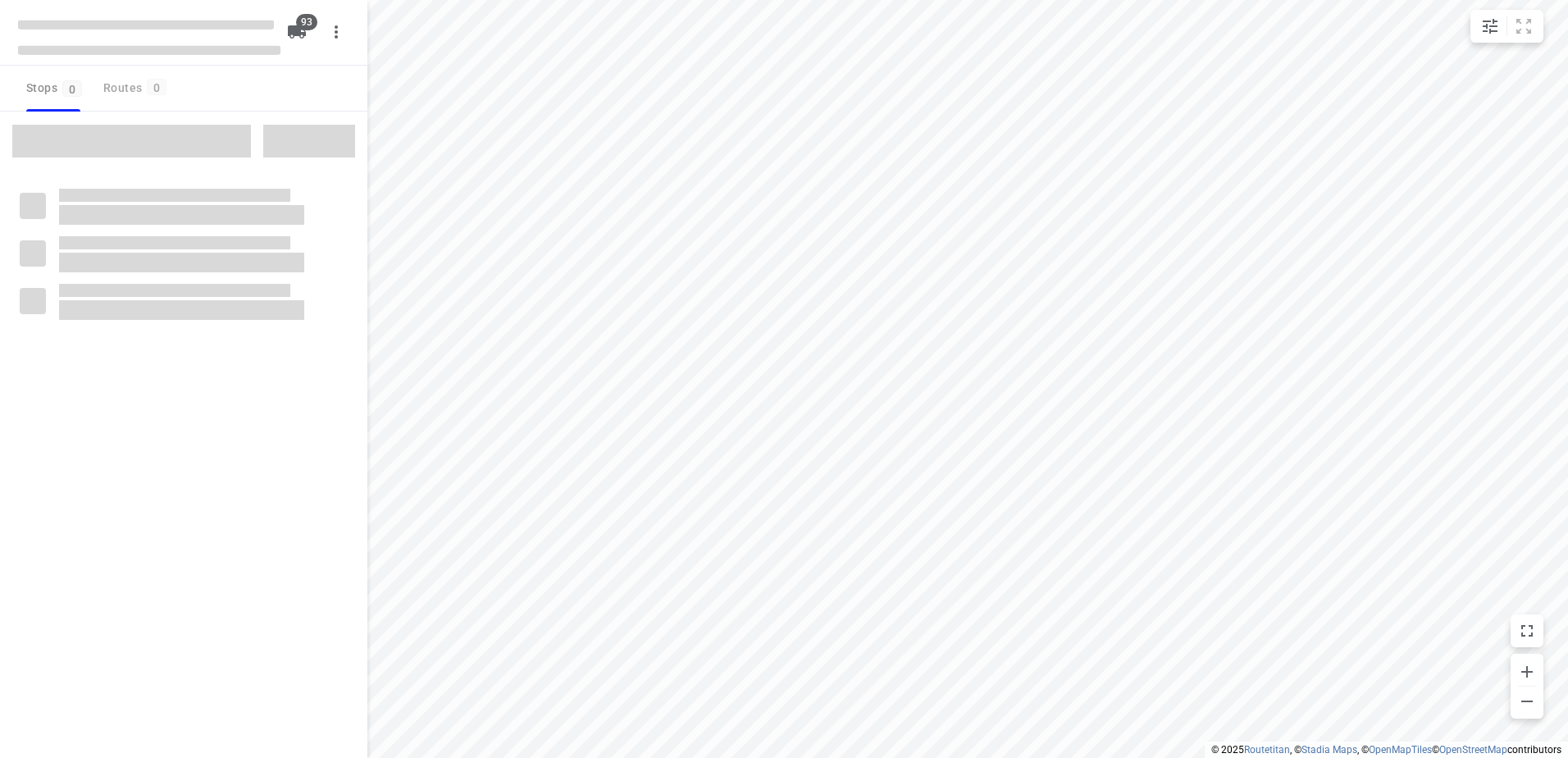
type input "distance"
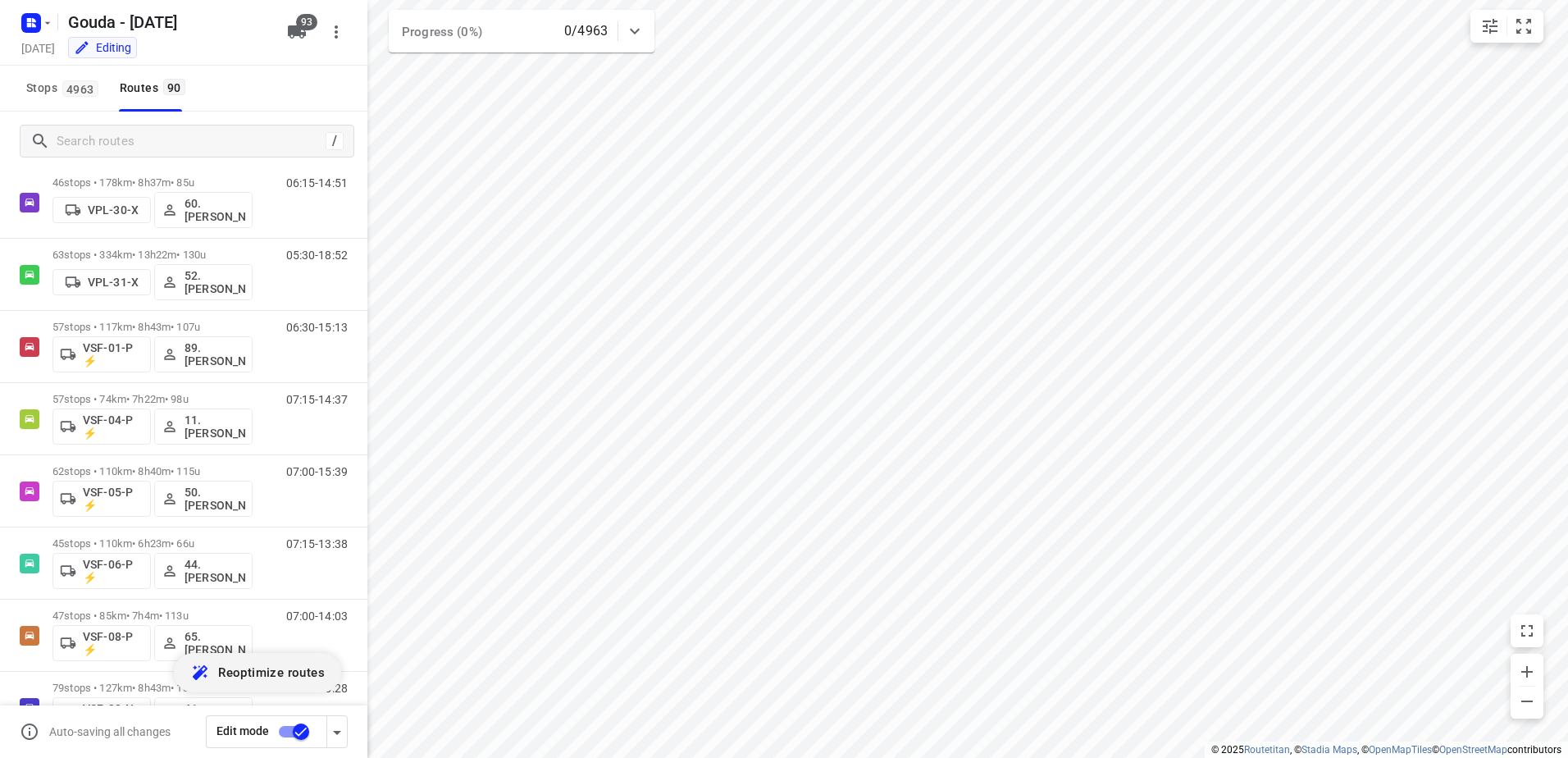
scroll to position [5255, 0]
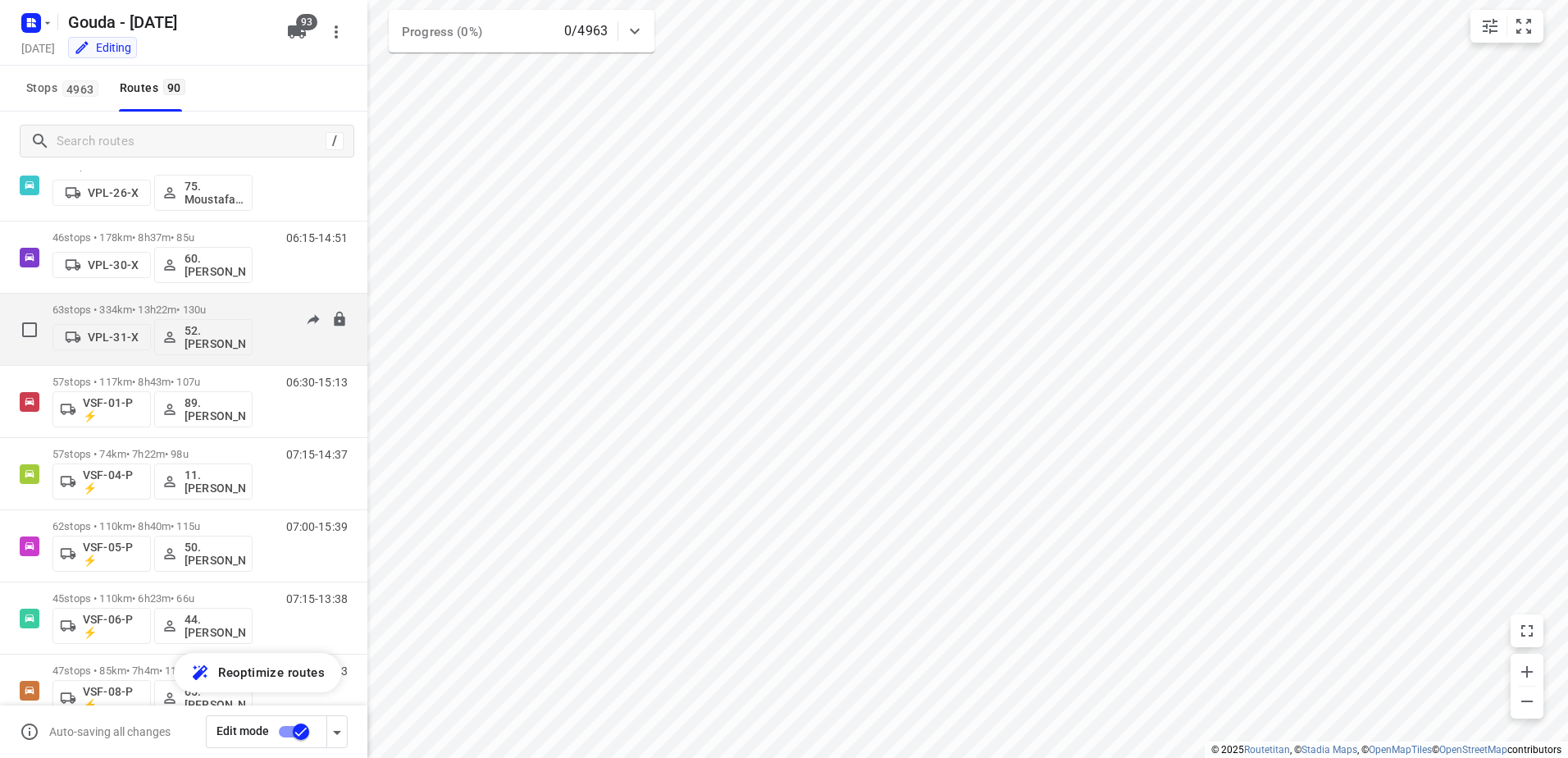
click at [89, 306] on p "63 stops • 334km • 13h22m • 130u" at bounding box center [152, 309] width 200 height 12
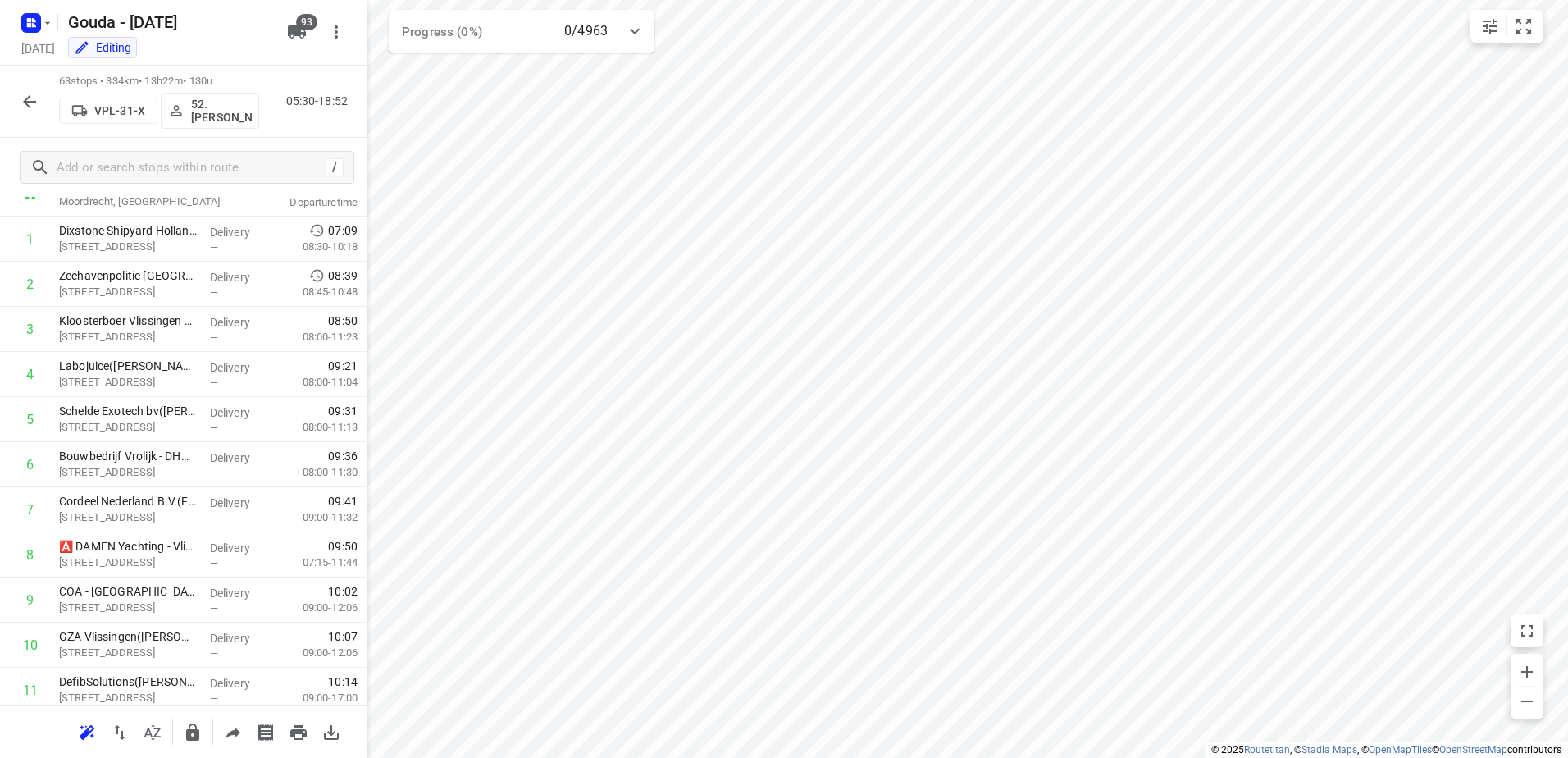
scroll to position [0, 0]
